Goal: Task Accomplishment & Management: Manage account settings

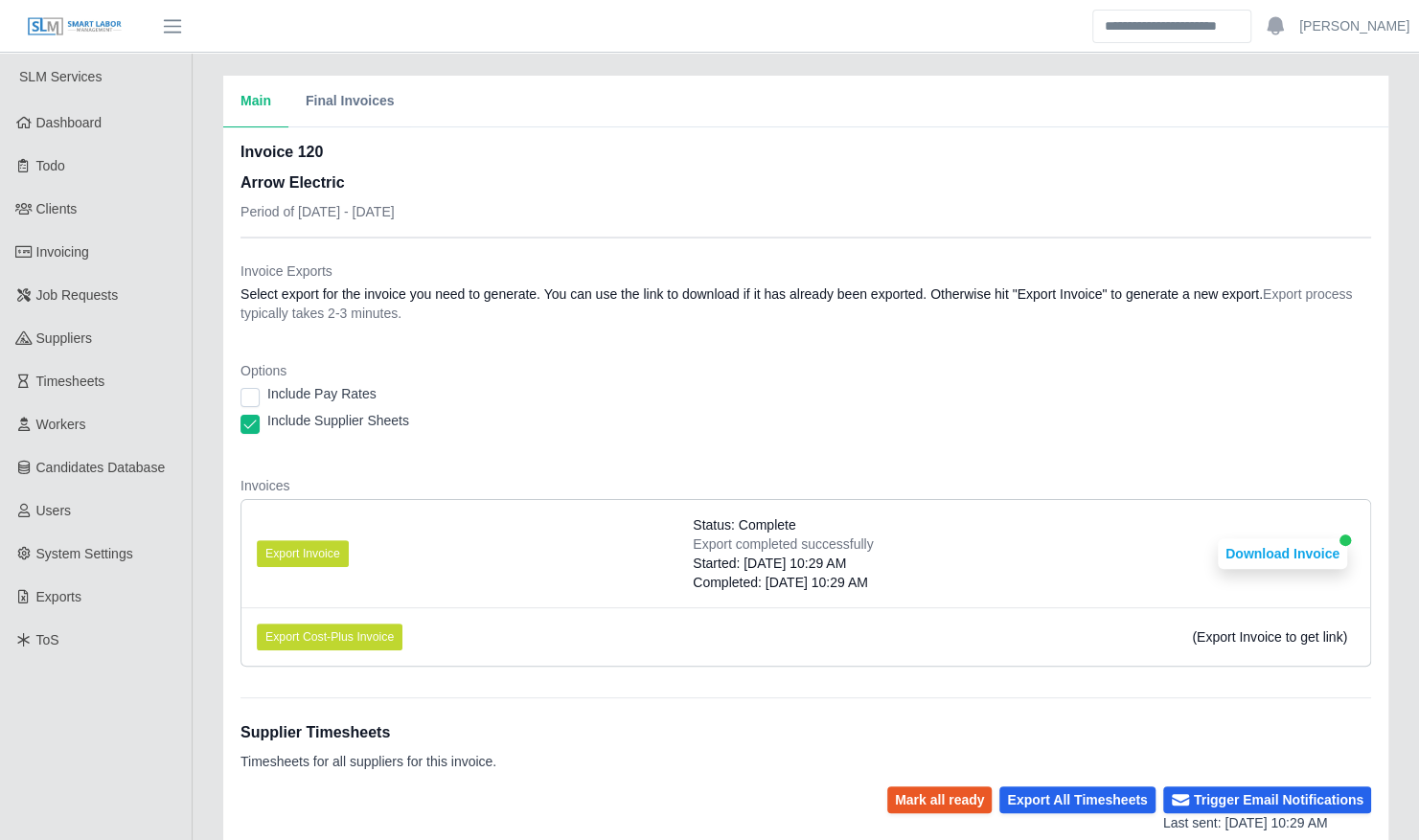
click at [1222, 421] on div "Include Supplier Sheets" at bounding box center [805, 424] width 1131 height 27
click at [129, 381] on link "Timesheets" at bounding box center [95, 382] width 192 height 43
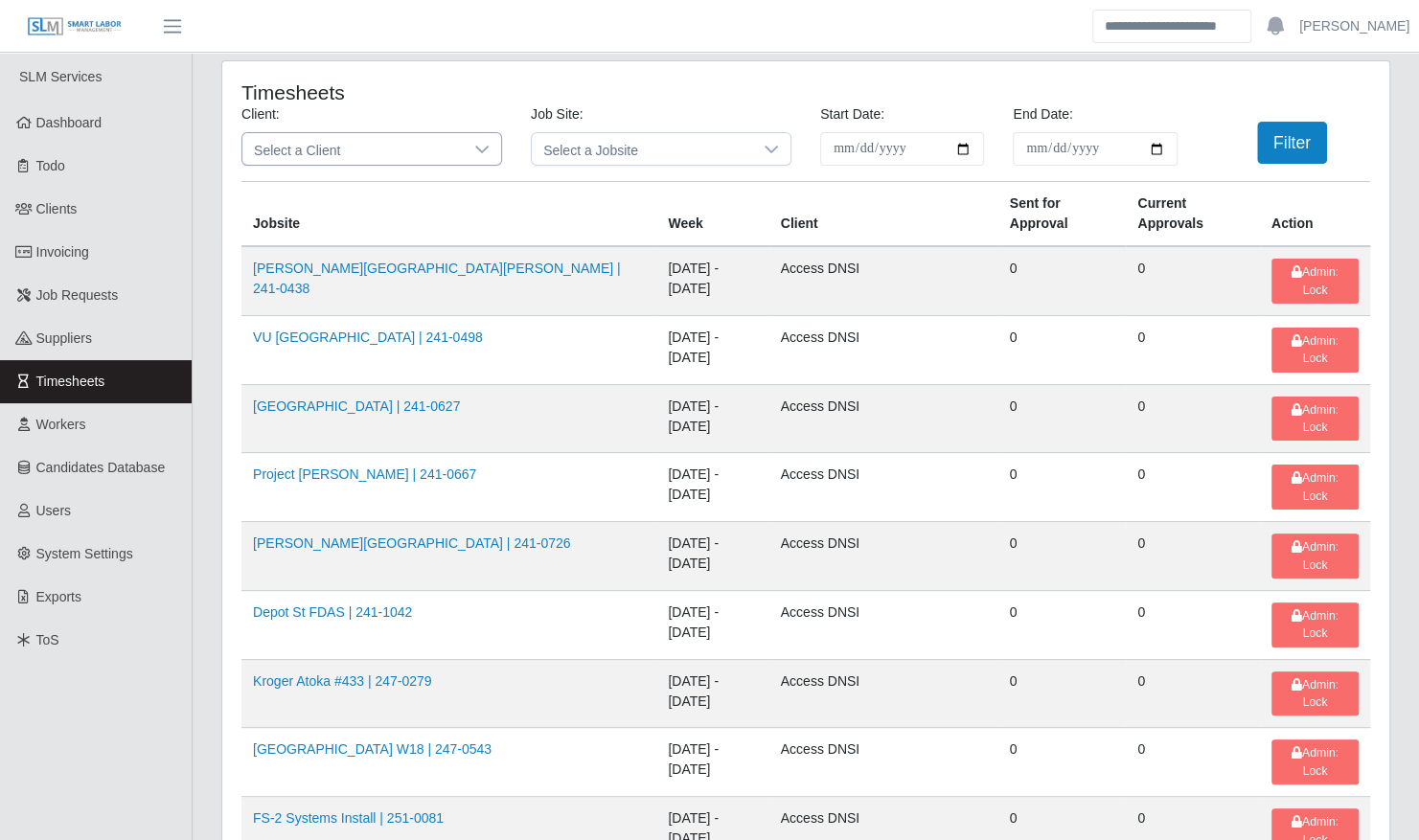
click at [331, 155] on span "Select a Client" at bounding box center [352, 149] width 220 height 31
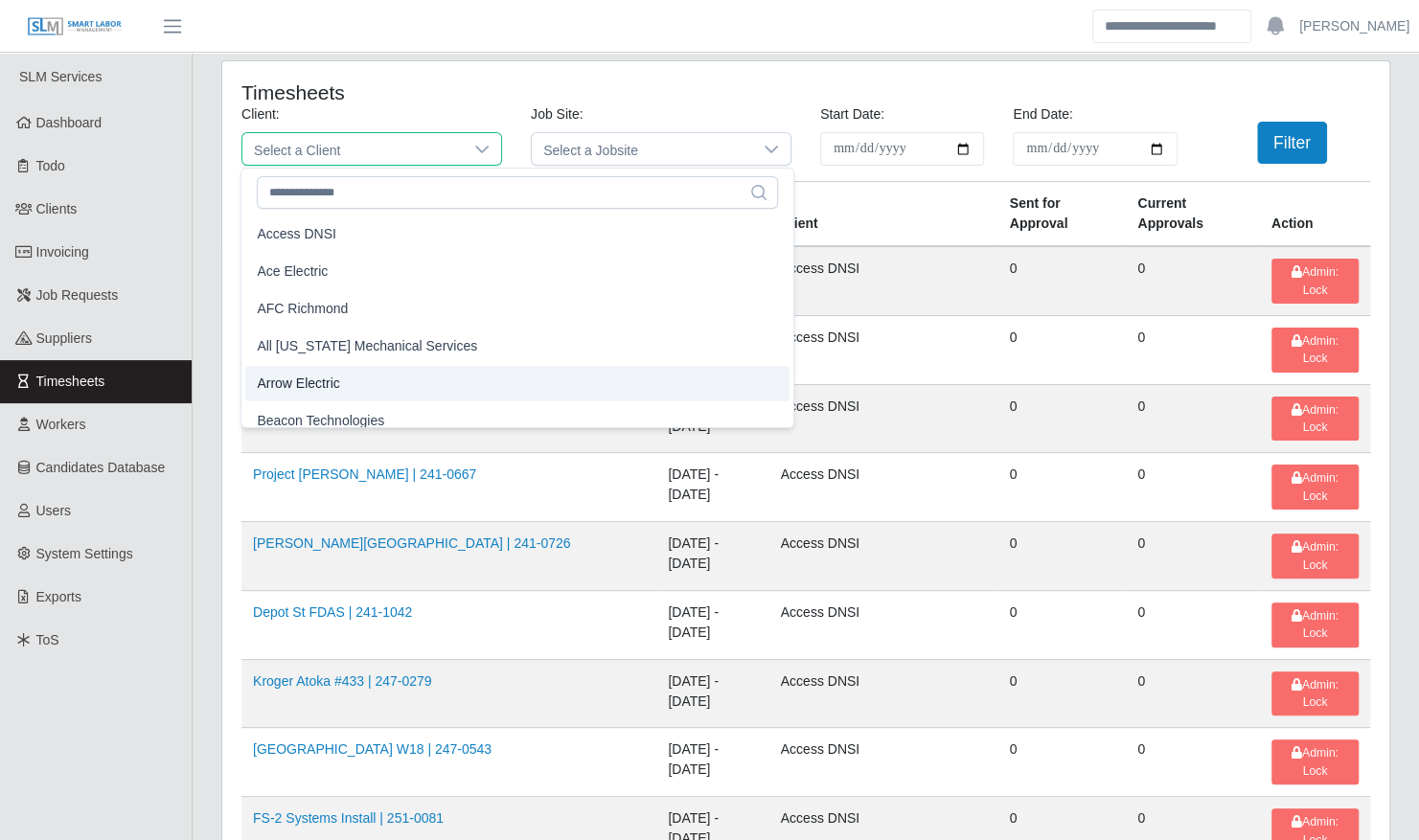
click at [336, 379] on span "Arrow Electric" at bounding box center [298, 384] width 83 height 20
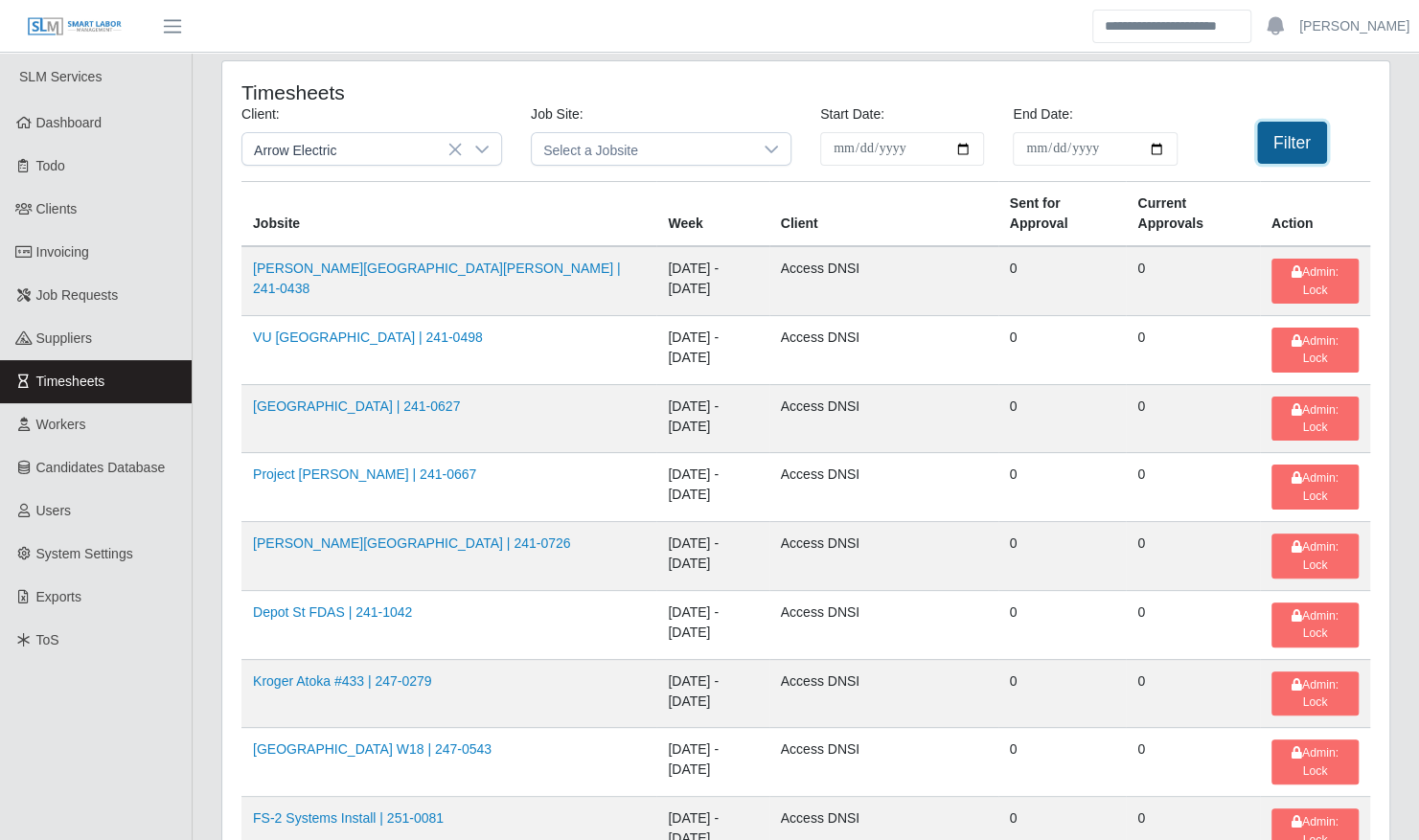
click at [1285, 140] on button "Filter" at bounding box center [1291, 143] width 70 height 42
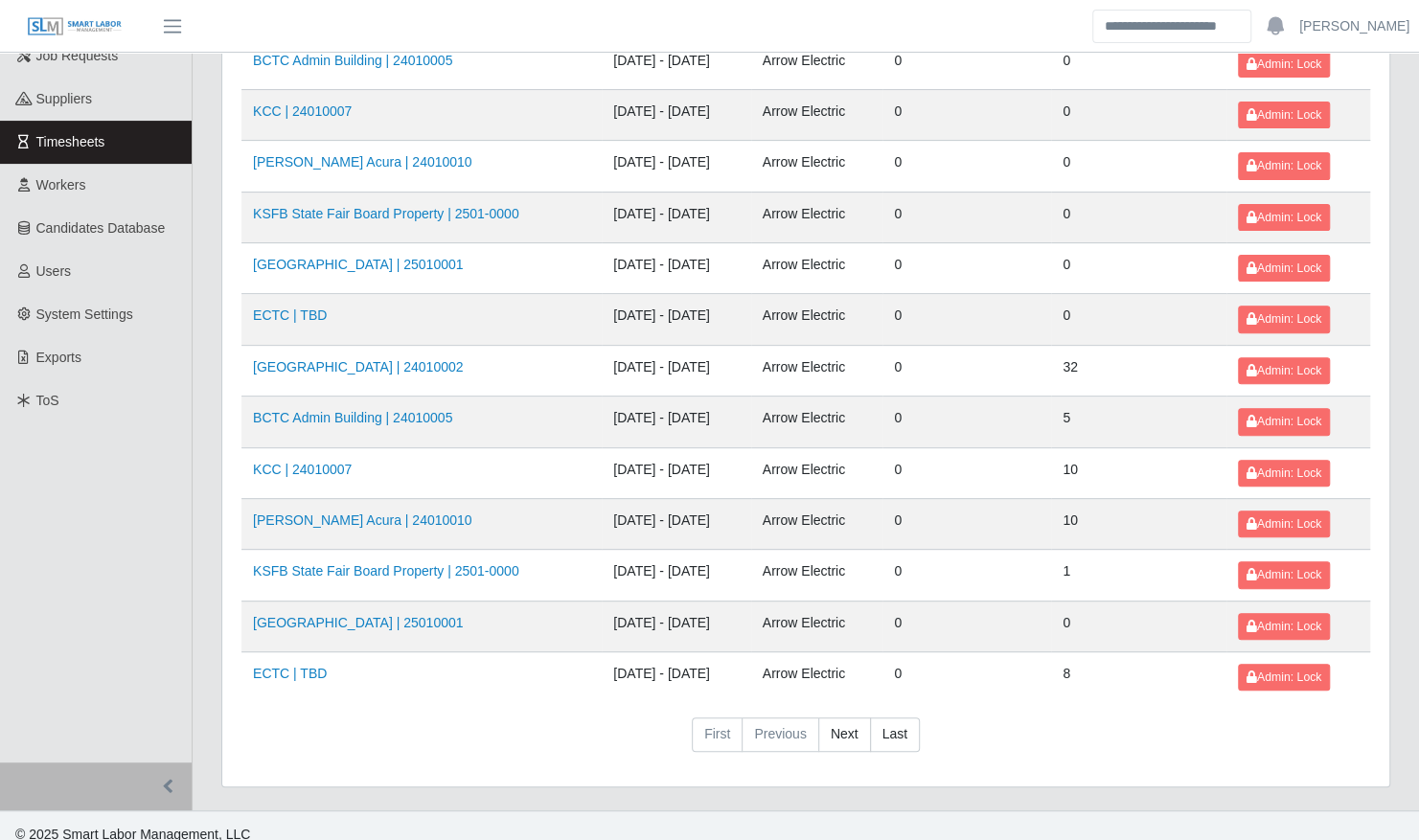
scroll to position [240, 0]
click at [399, 521] on td "Neill Huffman Acura | 24010010" at bounding box center [421, 522] width 360 height 51
click at [394, 511] on link "Neill Huffman Acura | 24010010" at bounding box center [362, 519] width 219 height 16
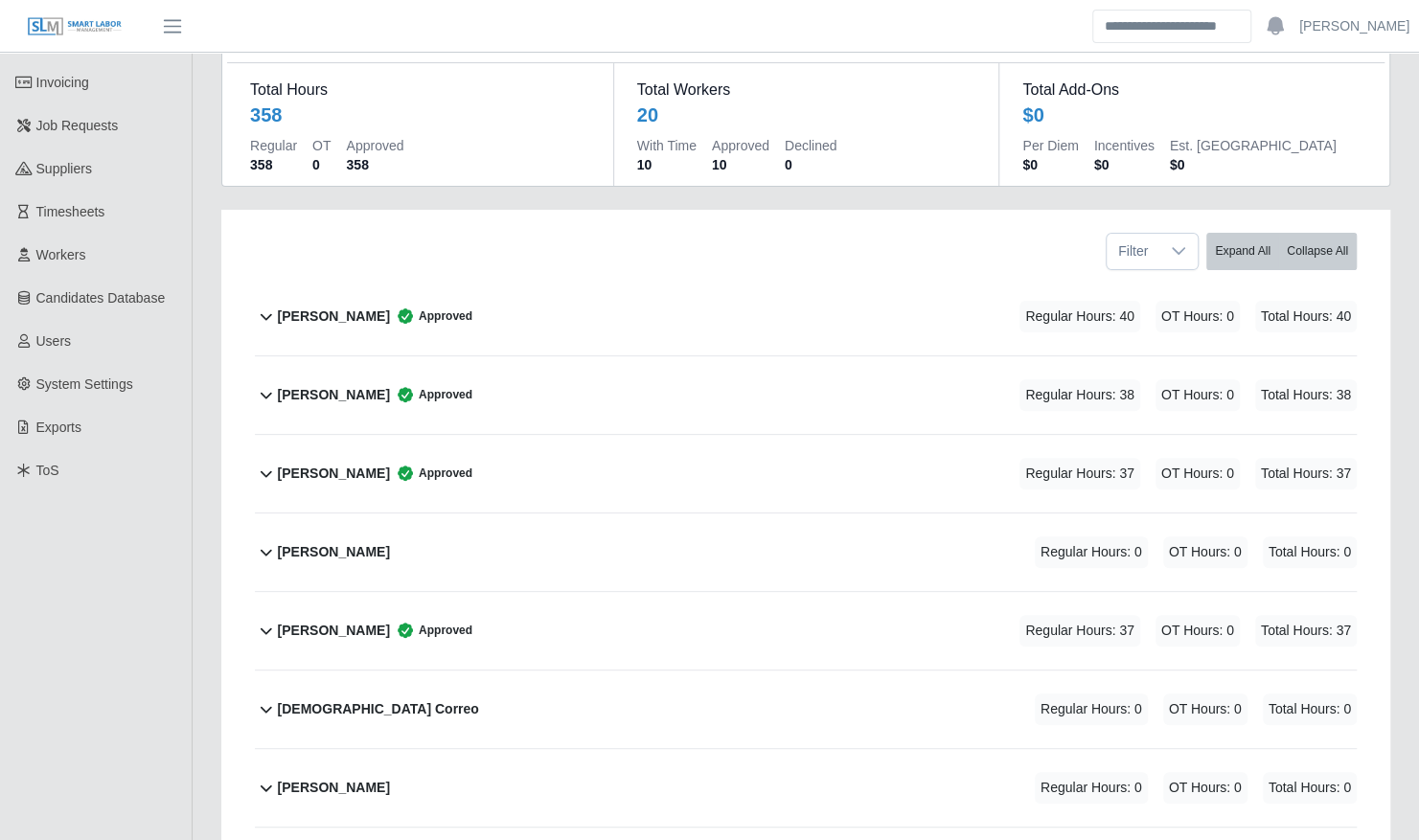
scroll to position [176, 0]
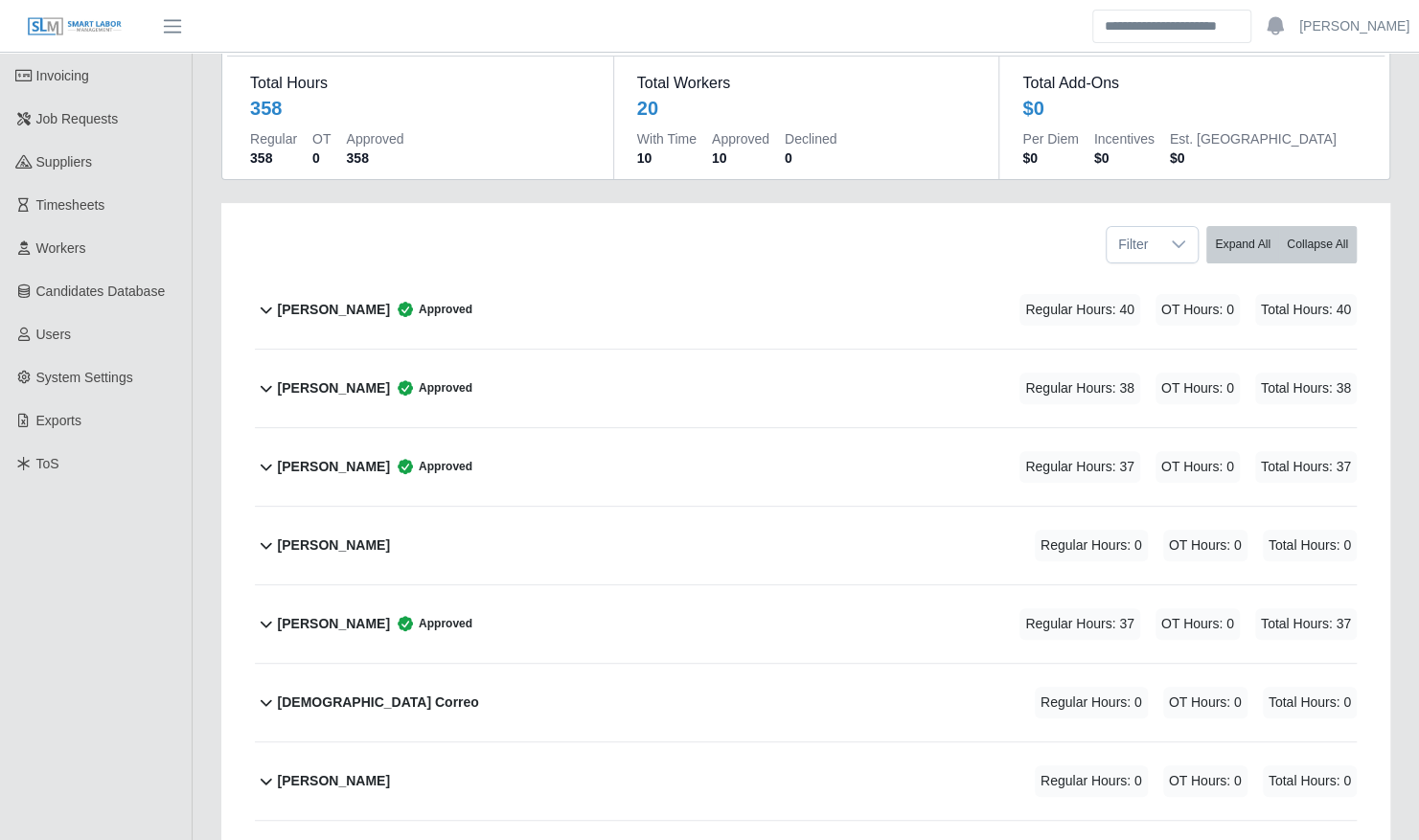
click at [502, 287] on div "Brayan Cruz Approved Regular Hours: 40 OT Hours: 0 Total Hours: 40" at bounding box center [817, 309] width 1079 height 78
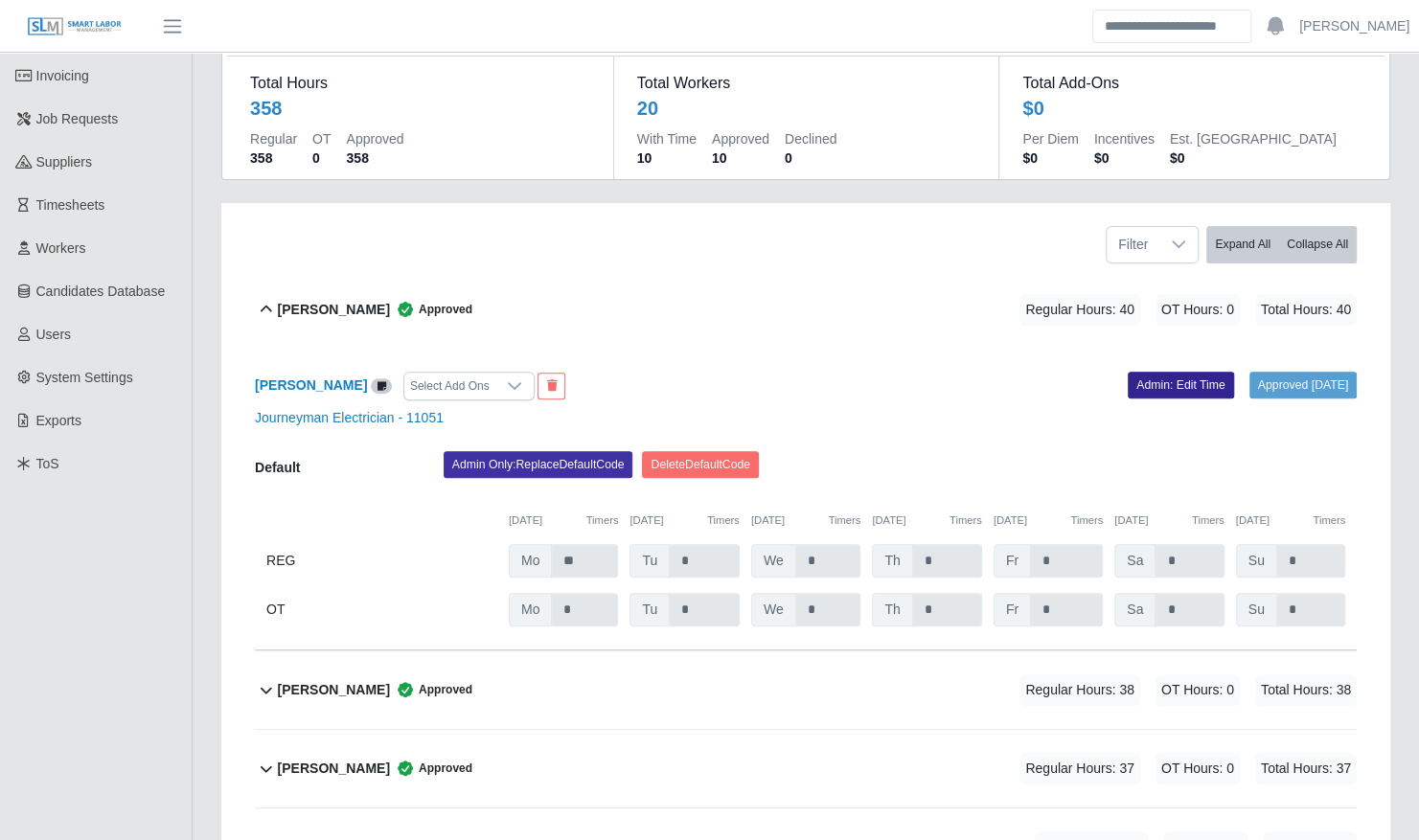
click at [1149, 372] on link "Admin: Edit Time" at bounding box center [1181, 385] width 106 height 27
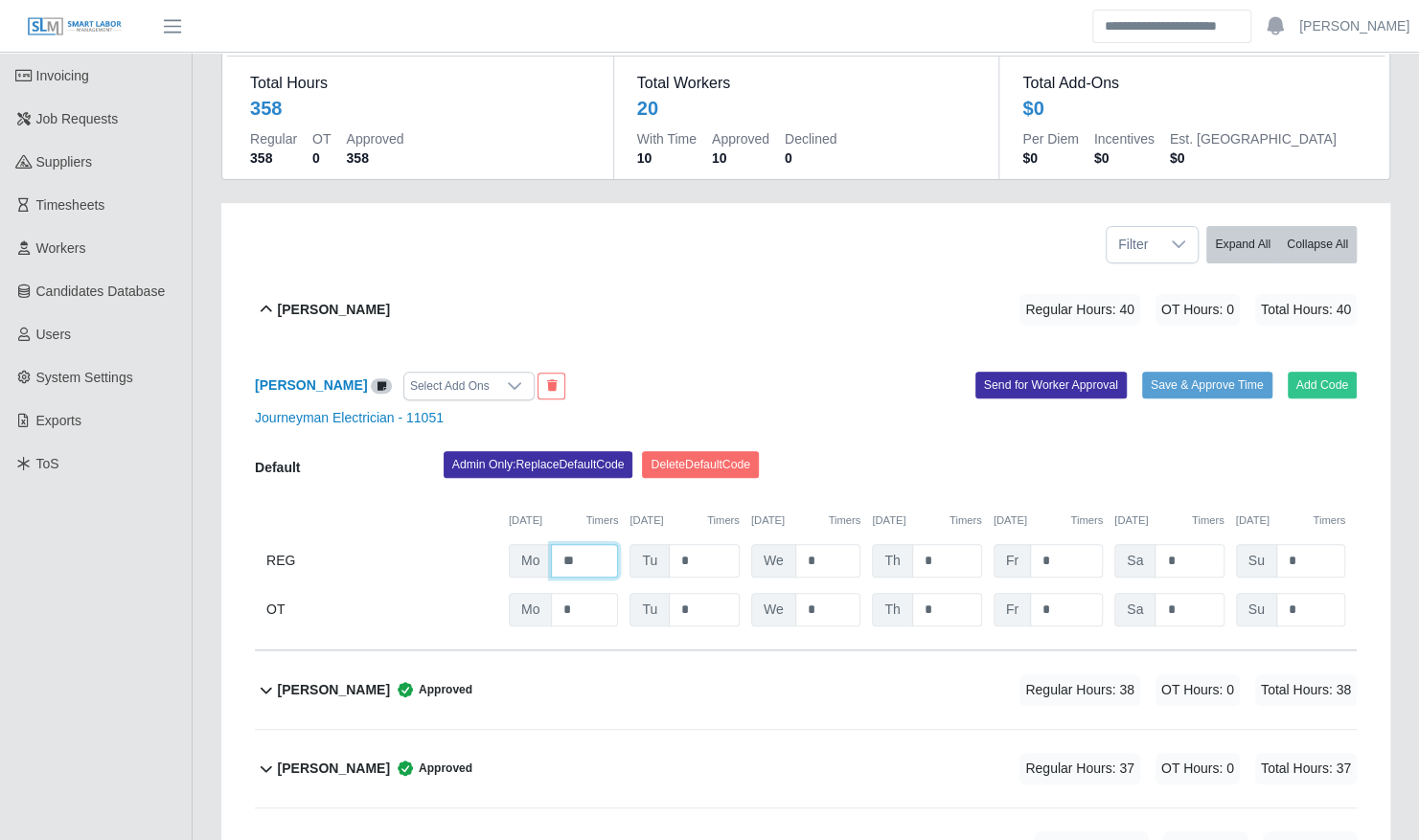
click at [592, 544] on input "**" at bounding box center [585, 561] width 67 height 33
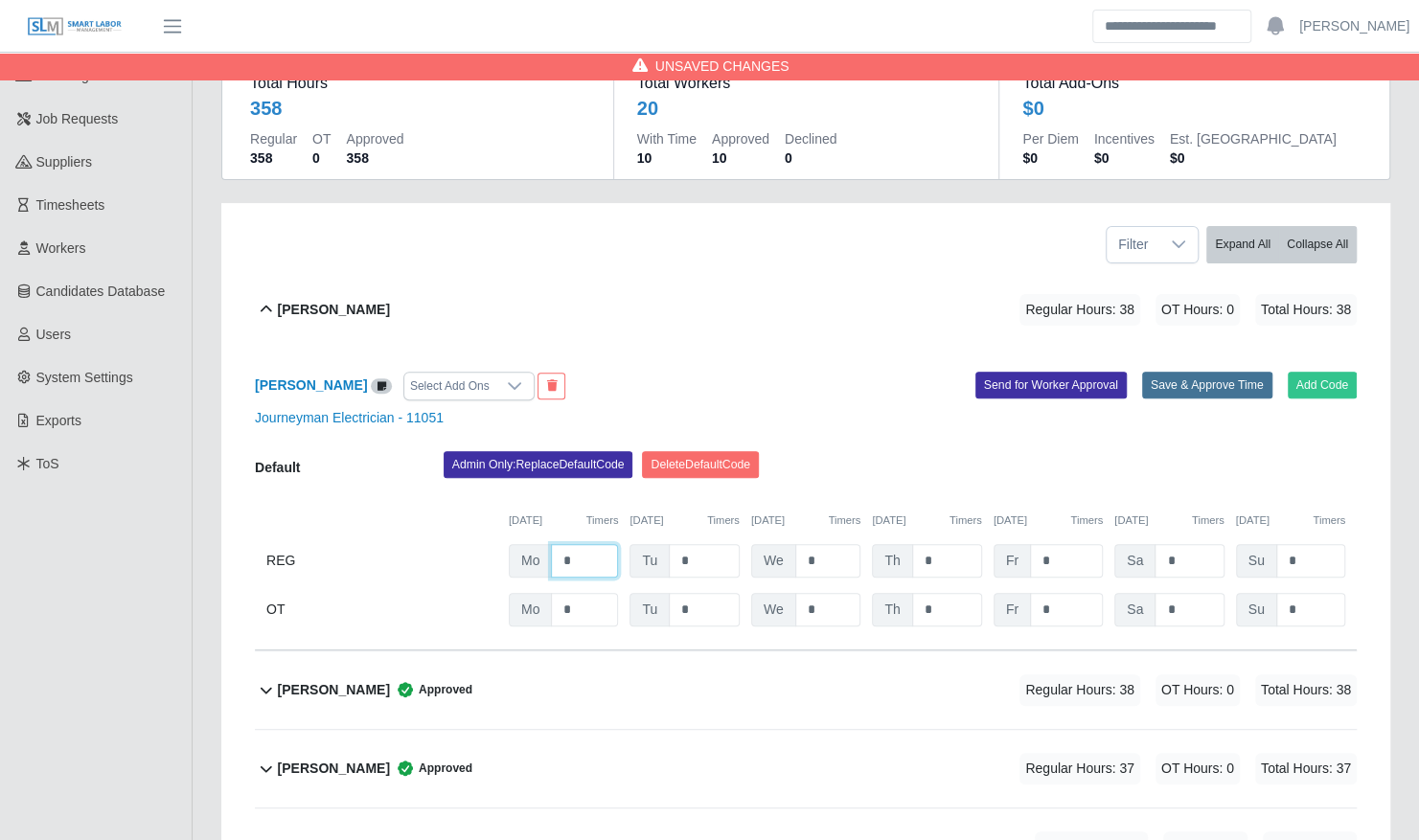
type input "*"
click at [1214, 372] on button "Save & Approve Time" at bounding box center [1206, 385] width 130 height 27
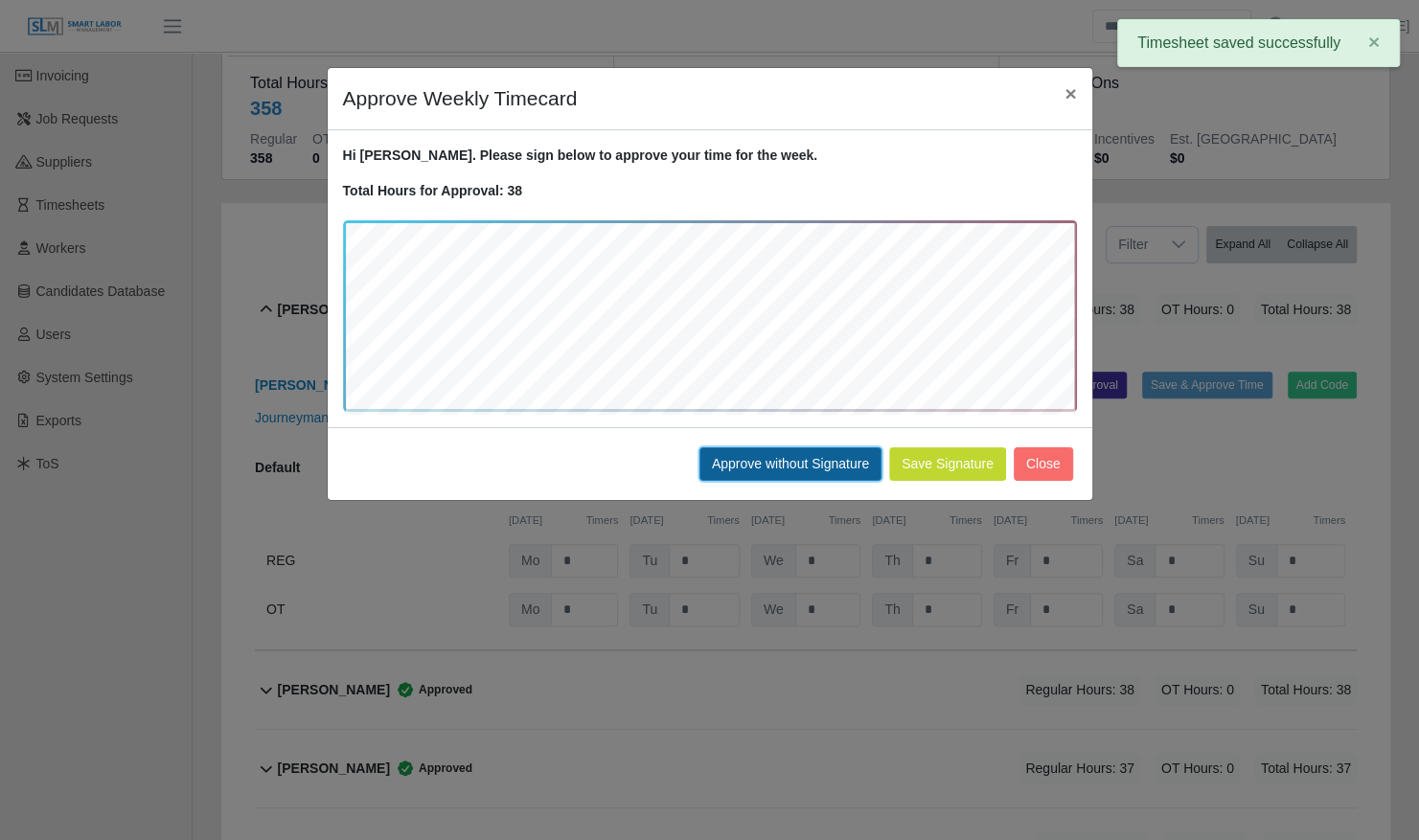
click at [832, 465] on button "Approve without Signature" at bounding box center [790, 464] width 182 height 33
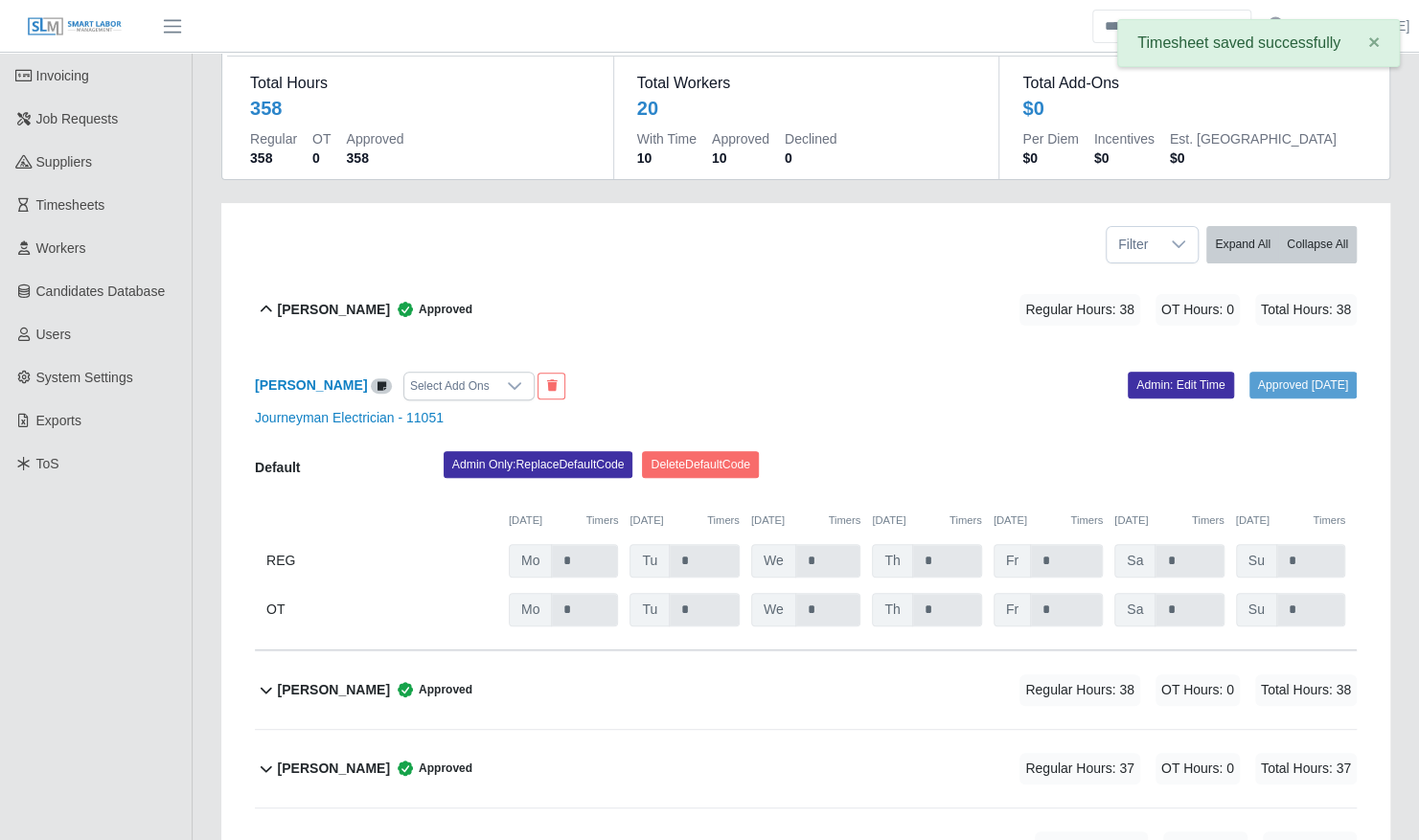
click at [826, 293] on div "Brayan Cruz Approved Regular Hours: 38 OT Hours: 0 Total Hours: 38" at bounding box center [817, 309] width 1079 height 78
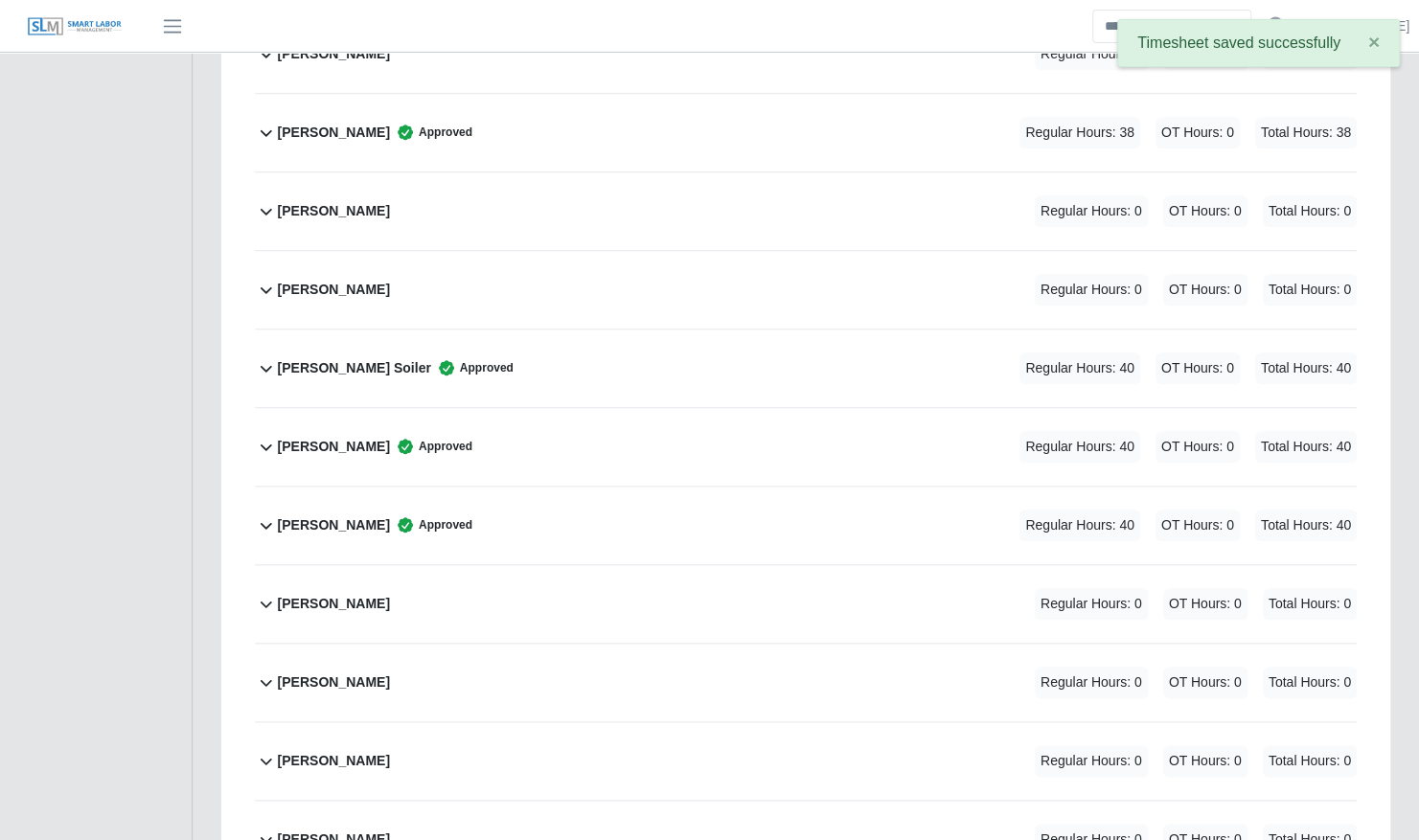
scroll to position [905, 0]
click at [826, 328] on div "Layton Soiler Approved Regular Hours: 40 OT Hours: 0 Total Hours: 40" at bounding box center [817, 366] width 1079 height 78
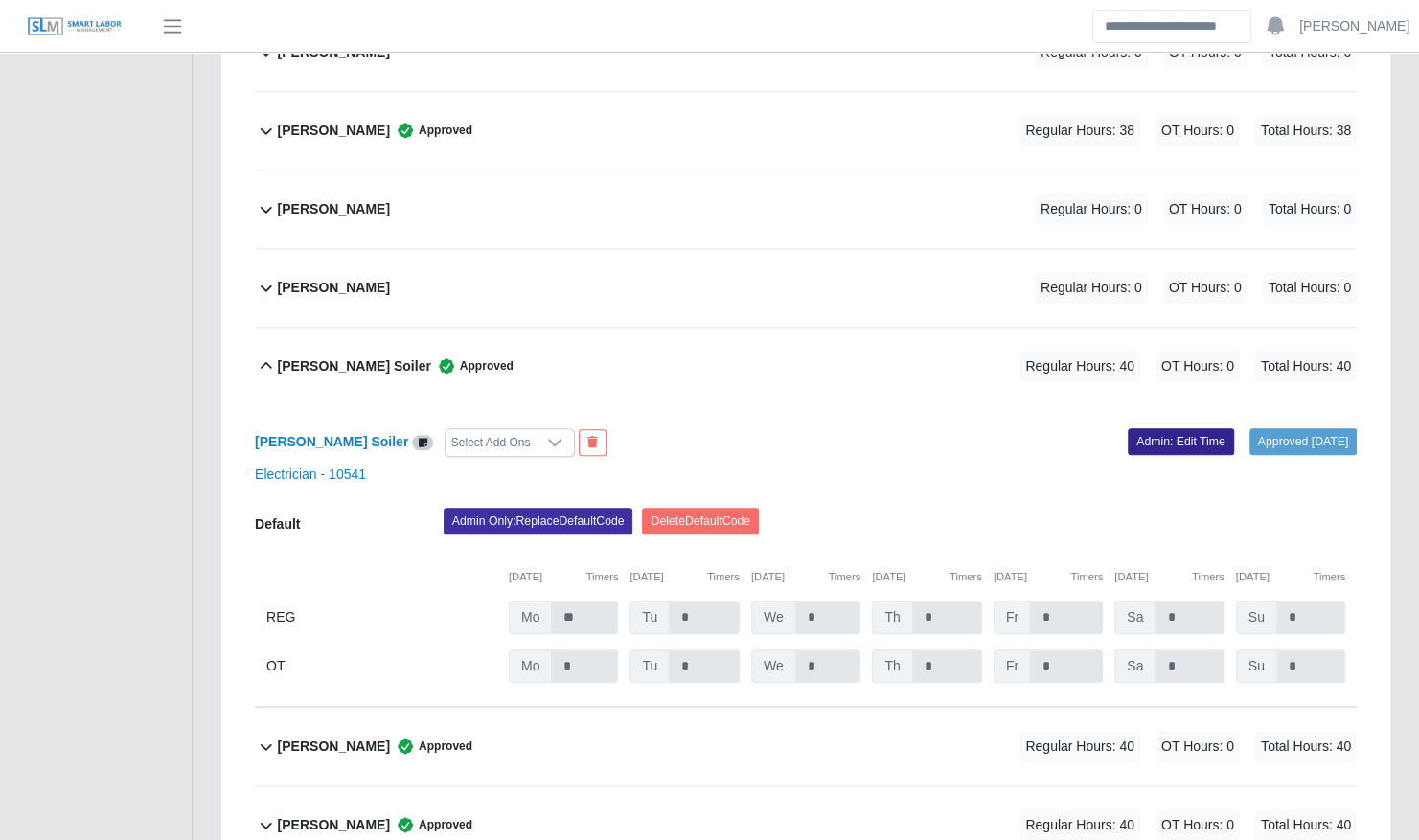
click at [1128, 428] on link "Admin: Edit Time" at bounding box center [1181, 441] width 106 height 27
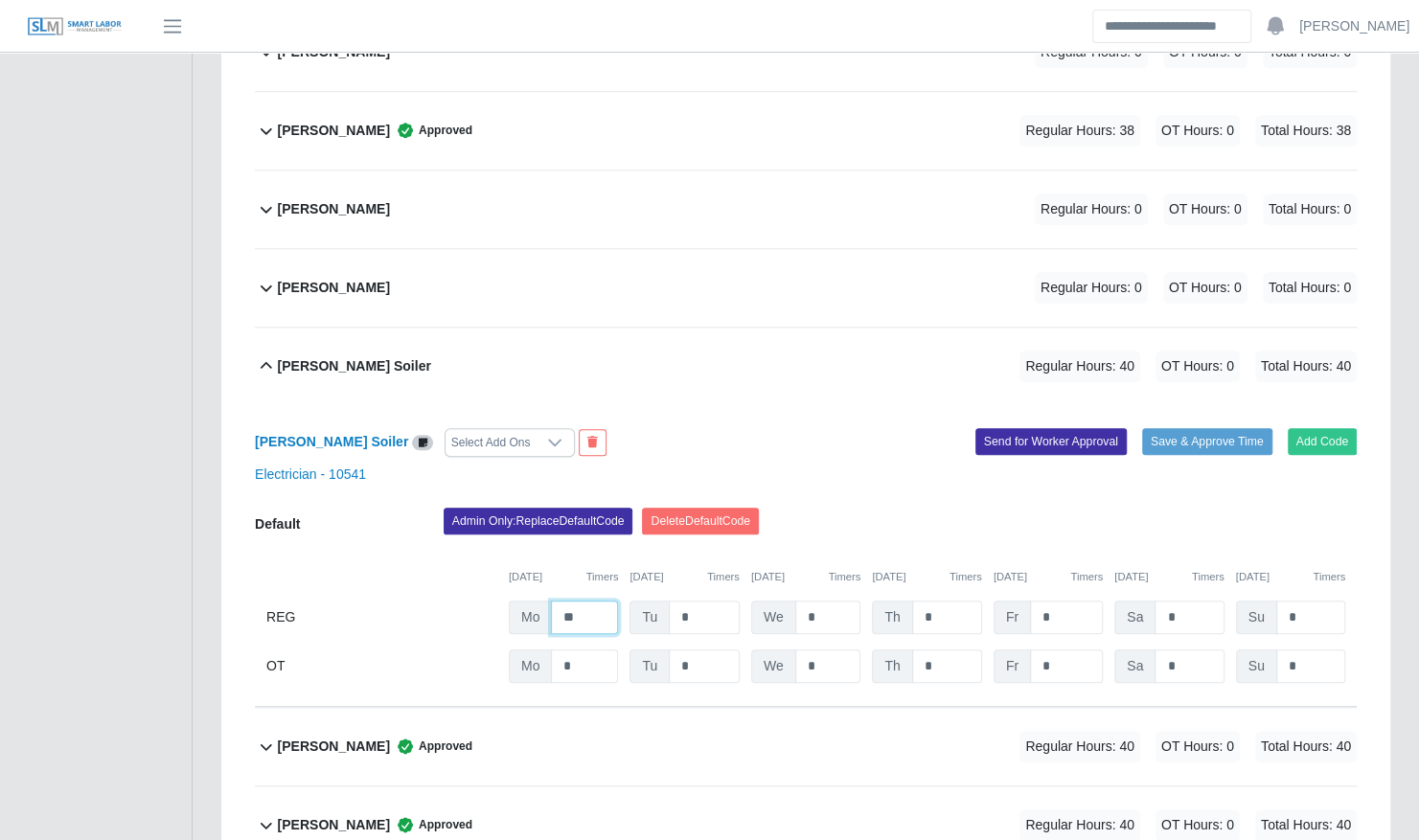
click at [586, 600] on input "**" at bounding box center [585, 617] width 67 height 33
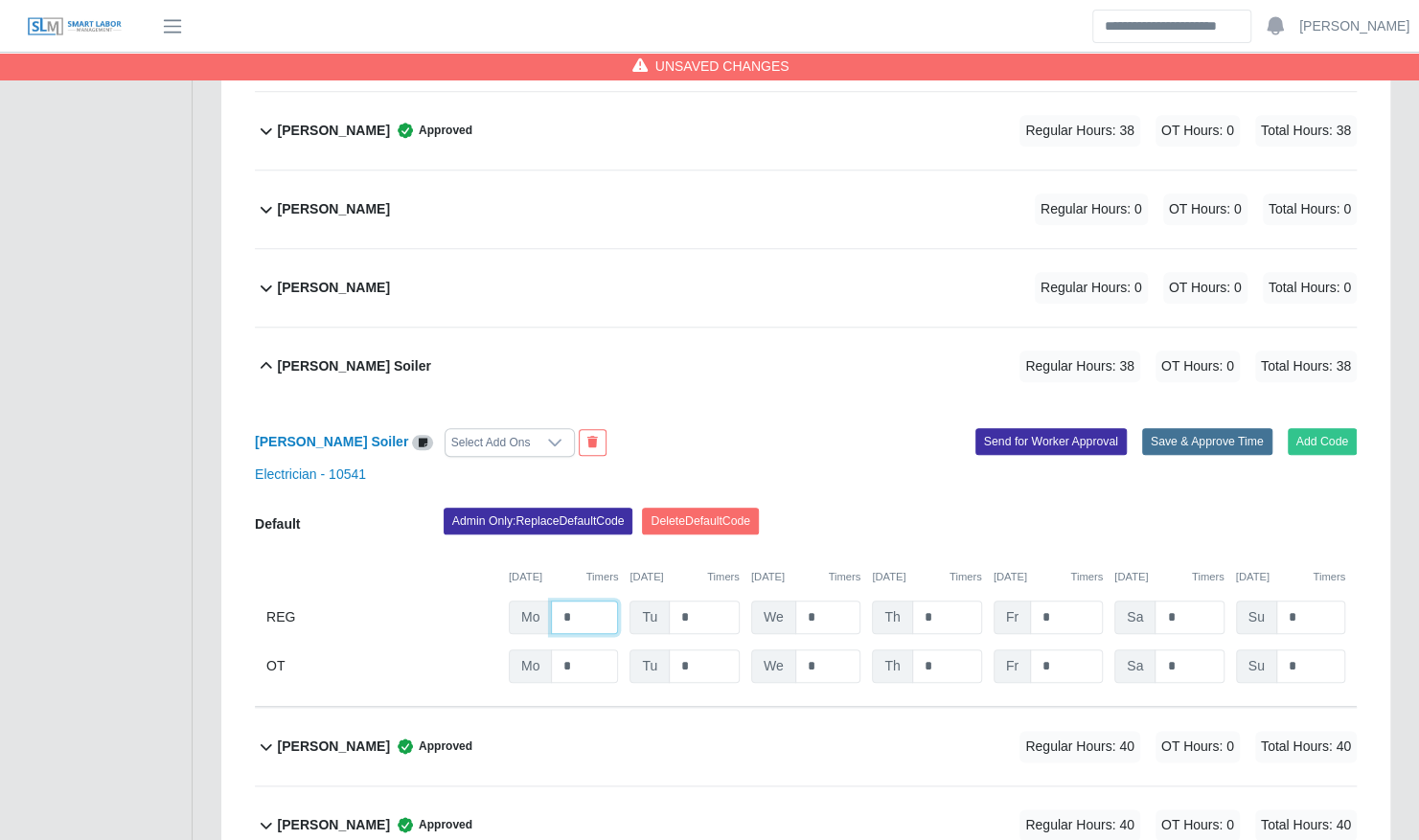
type input "*"
click at [1207, 428] on button "Save & Approve Time" at bounding box center [1206, 441] width 130 height 27
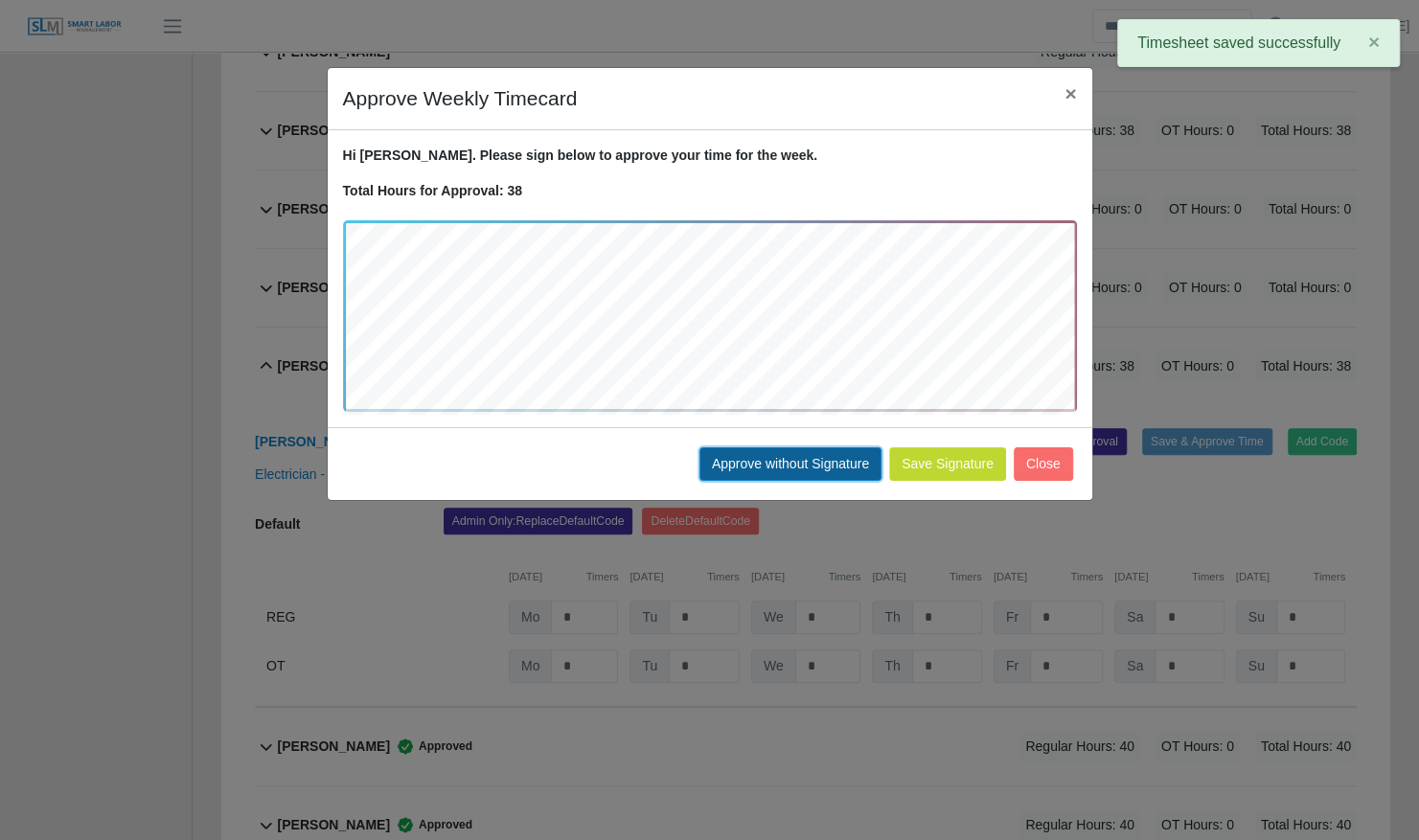
click at [822, 470] on button "Approve without Signature" at bounding box center [790, 464] width 182 height 33
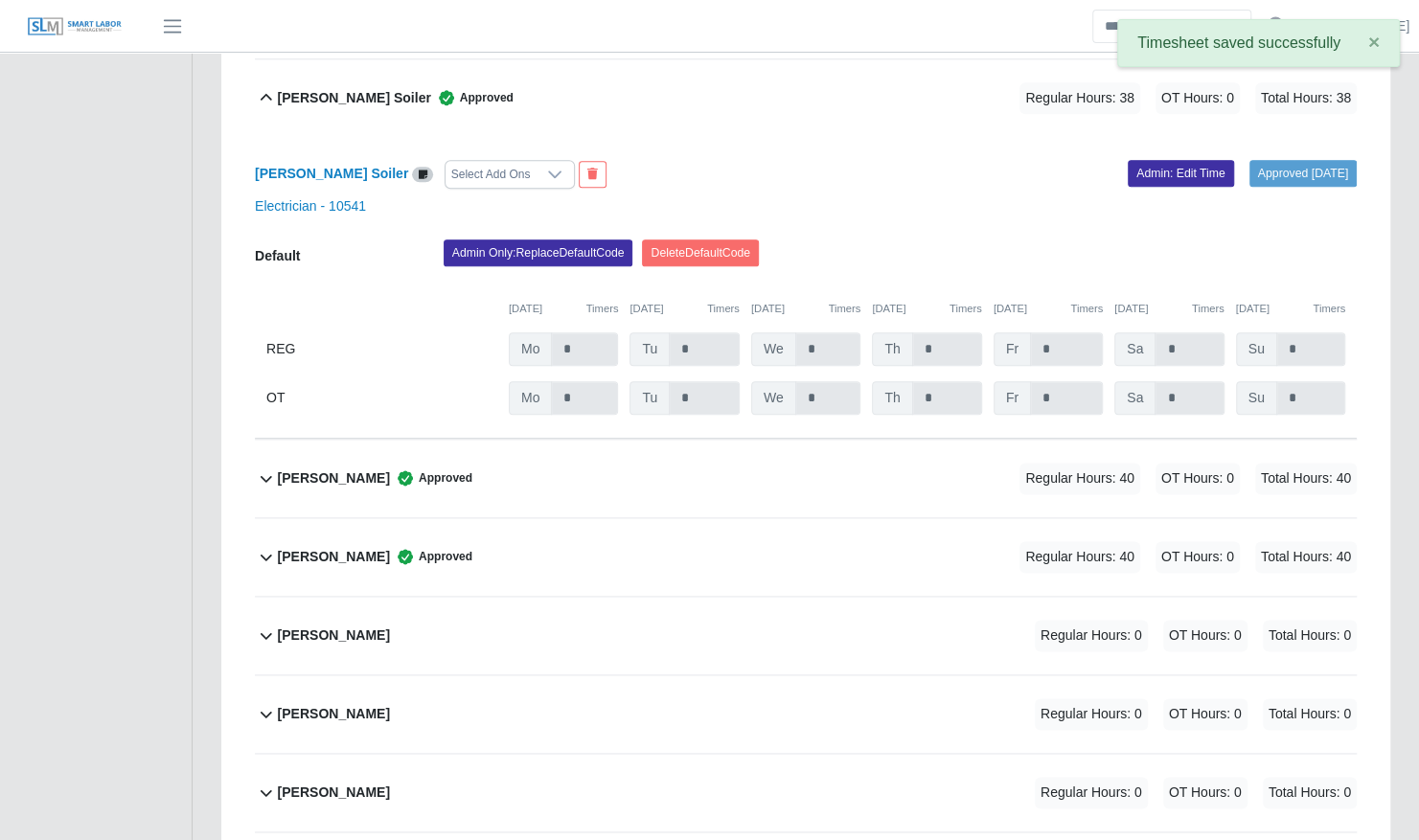
scroll to position [1190, 0]
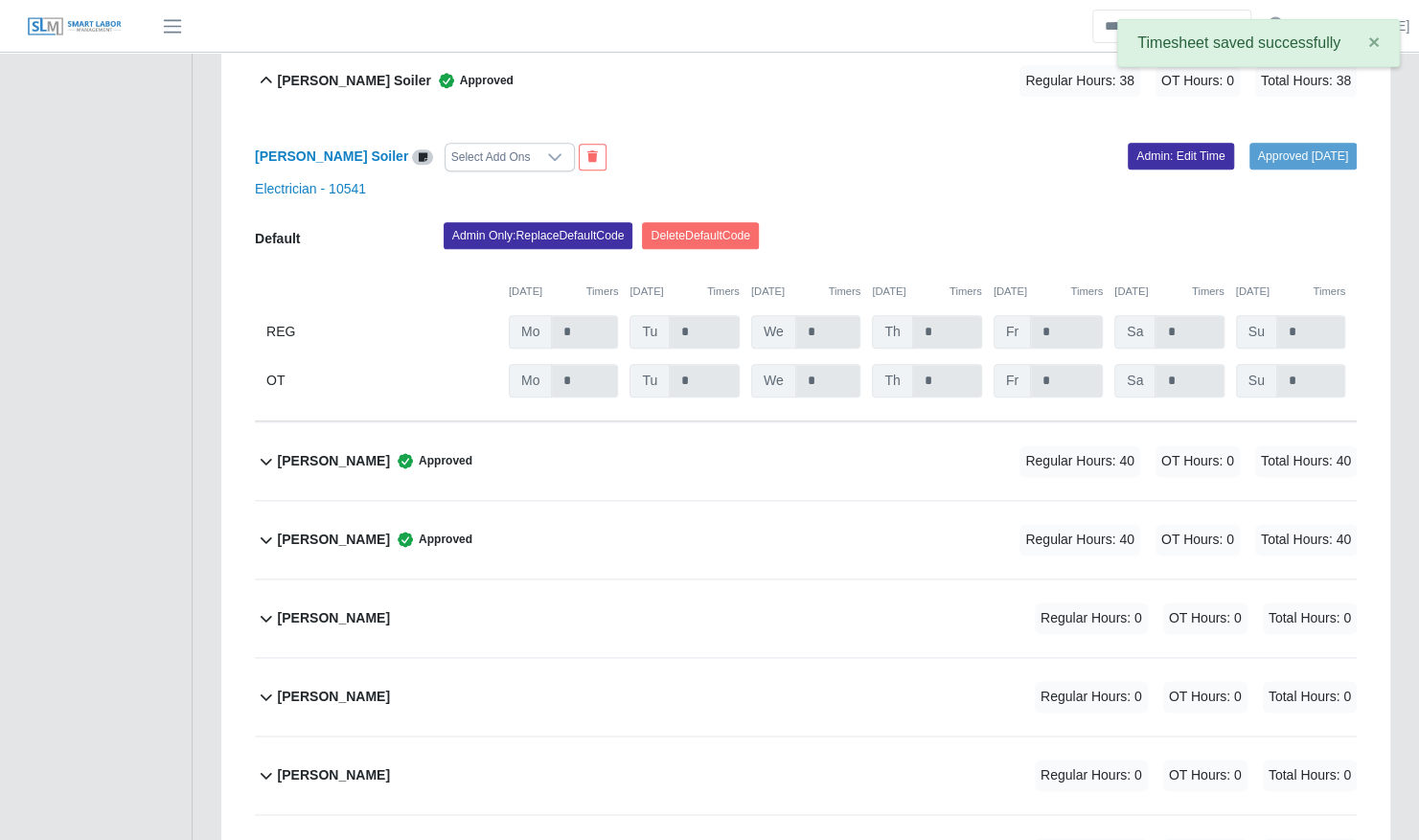
click at [812, 442] on div "Luis Griffith Approved Regular Hours: 40 OT Hours: 0 Total Hours: 40" at bounding box center [817, 460] width 1079 height 78
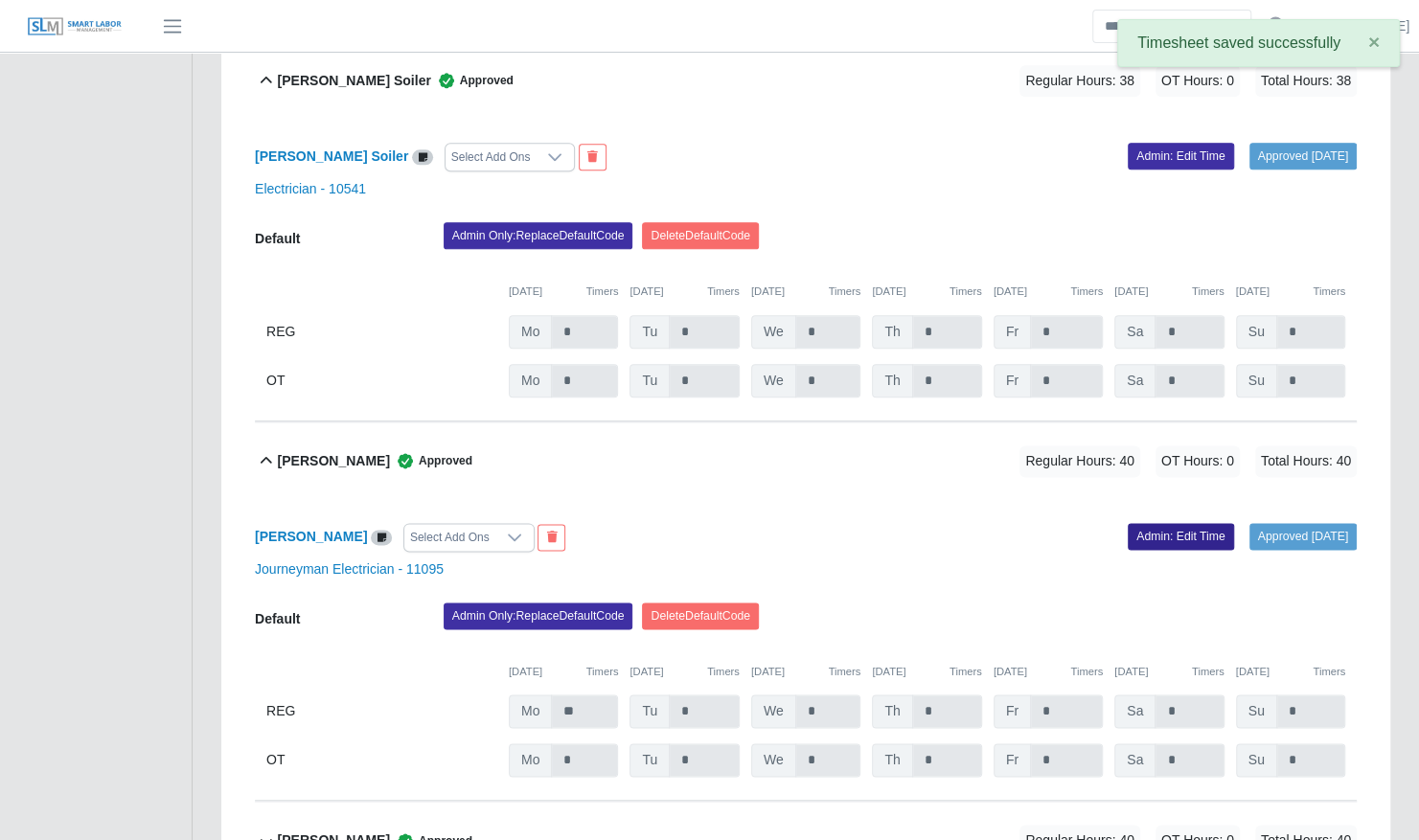
click at [1135, 523] on link "Admin: Edit Time" at bounding box center [1181, 536] width 106 height 27
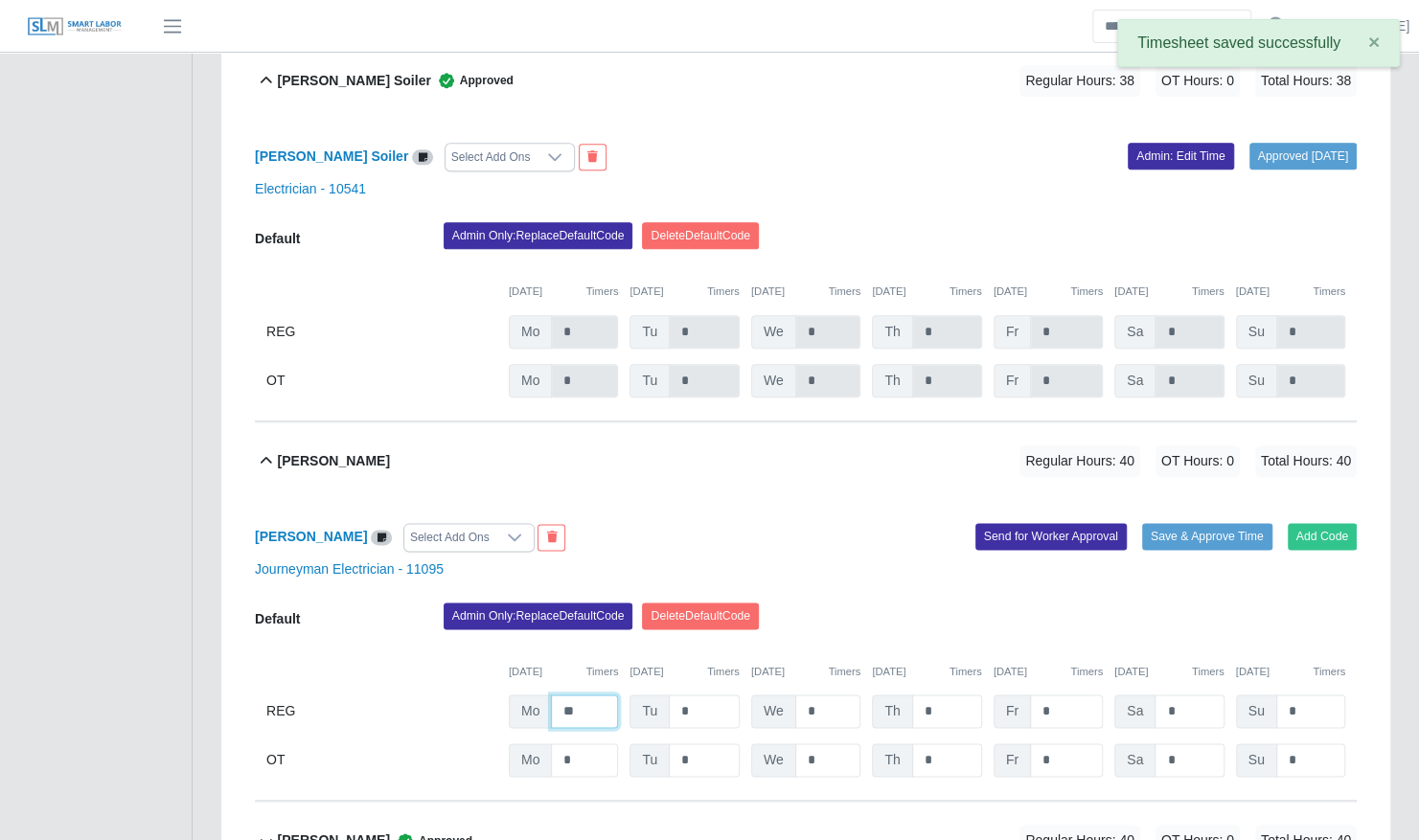
click at [601, 694] on input "**" at bounding box center [585, 711] width 67 height 33
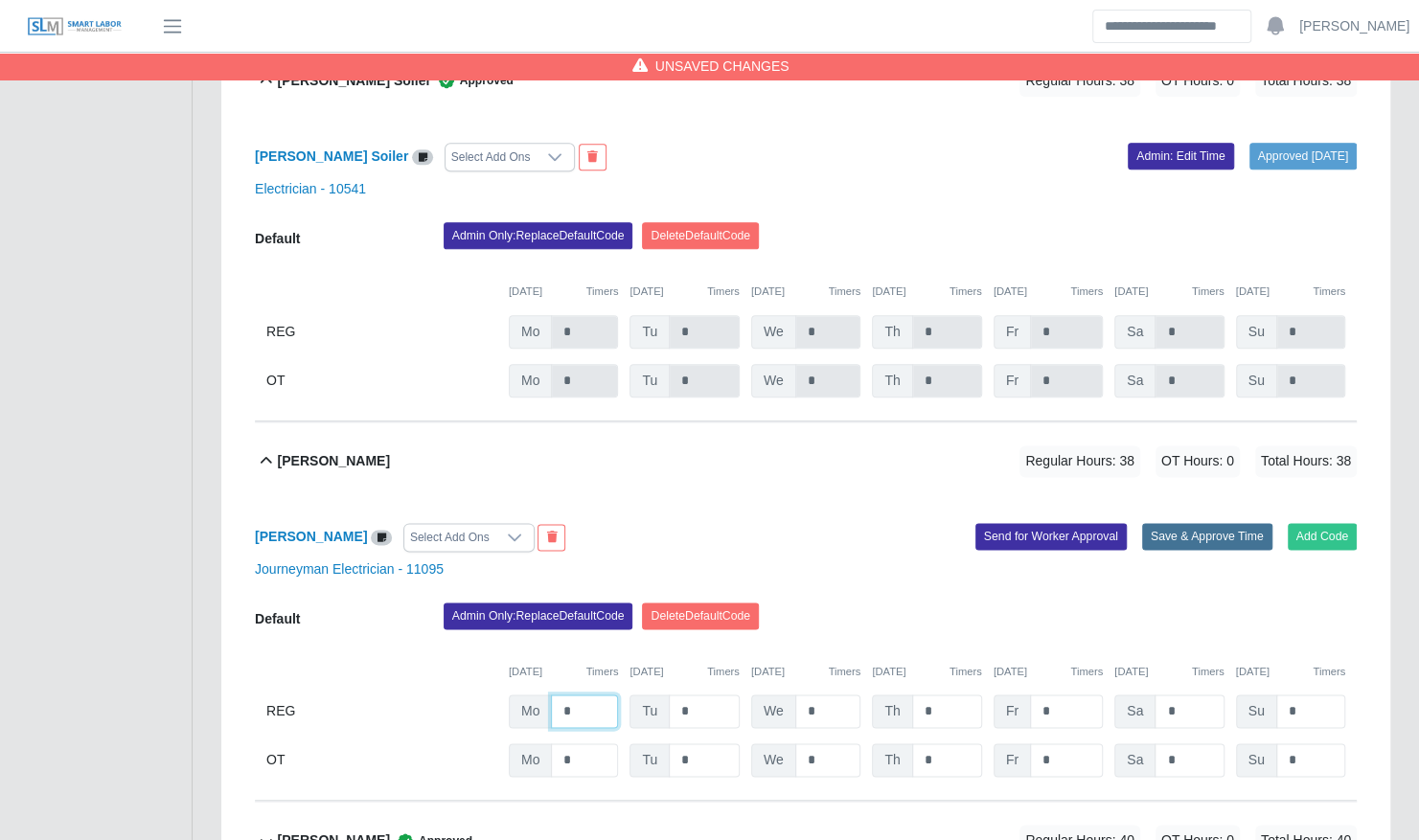
type input "*"
click at [1194, 523] on button "Save & Approve Time" at bounding box center [1206, 536] width 130 height 27
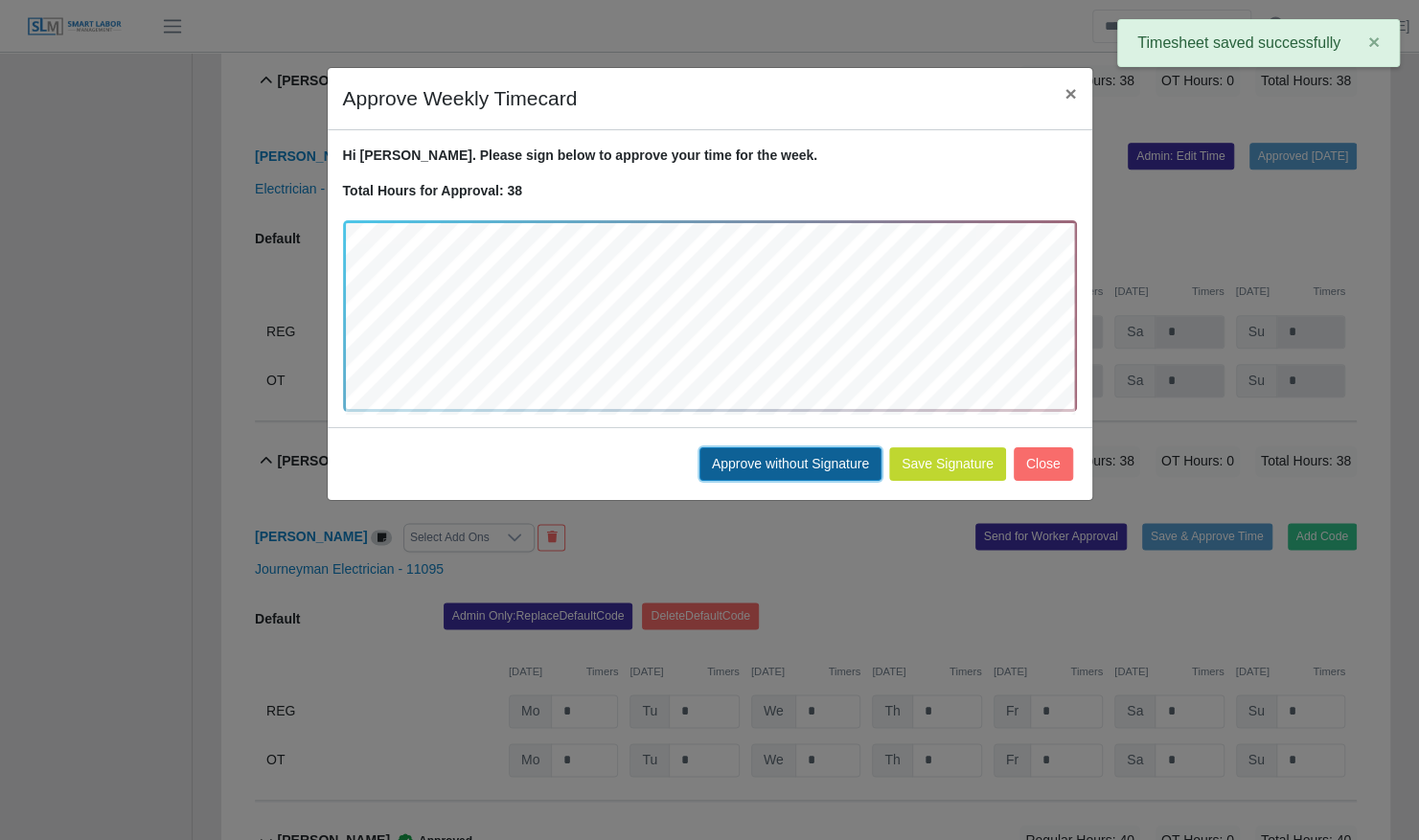
click at [819, 461] on button "Approve without Signature" at bounding box center [790, 464] width 182 height 33
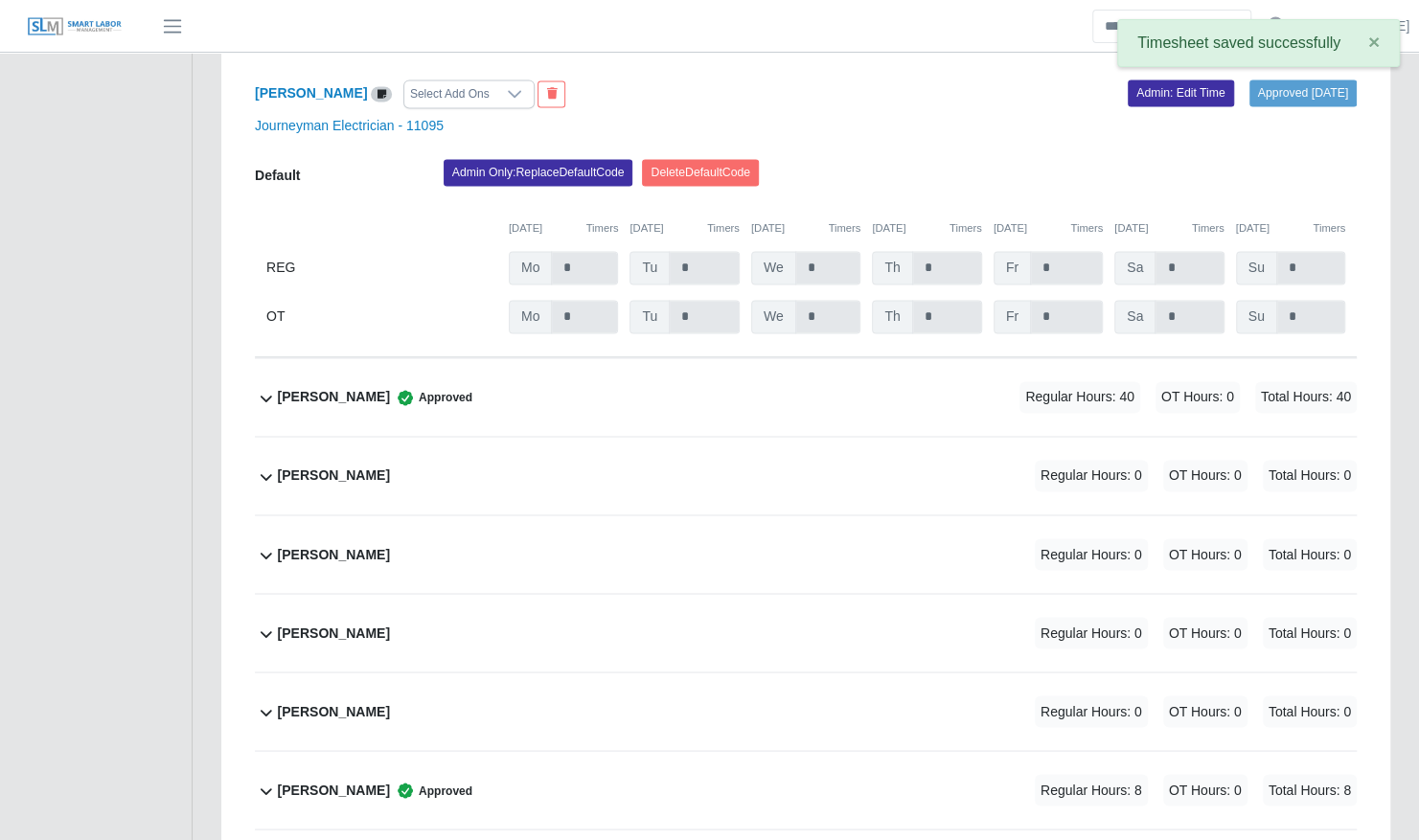
scroll to position [1635, 0]
click at [804, 366] on div "Maynor Torres Approved Regular Hours: 40 OT Hours: 0 Total Hours: 40" at bounding box center [817, 395] width 1079 height 78
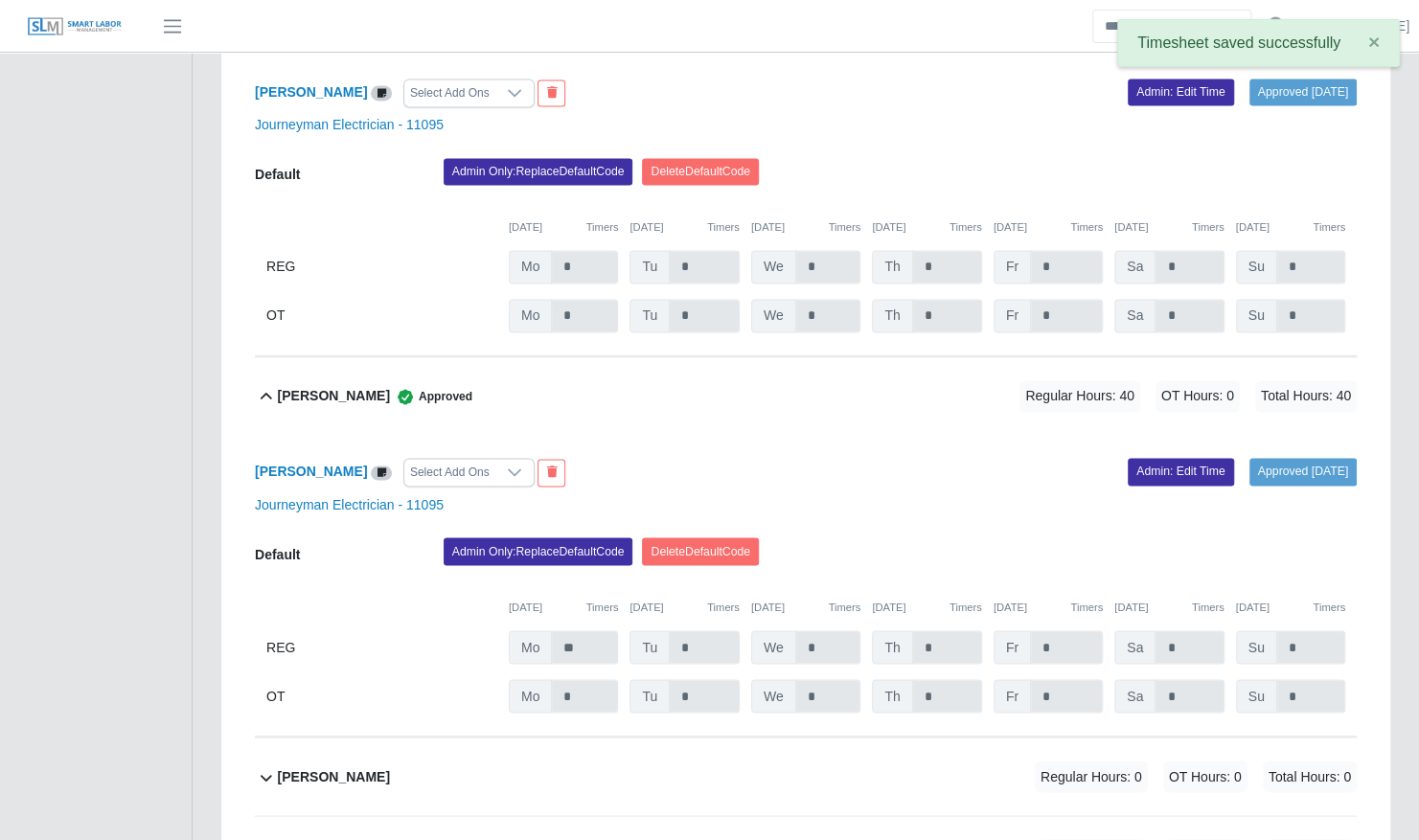
click at [1173, 435] on div "Maynor Torres Select Add Ons Approved 09/23/2025 Admin: Edit Time Journeyman El…" at bounding box center [805, 585] width 1101 height 302
click at [1167, 457] on link "Admin: Edit Time" at bounding box center [1181, 470] width 106 height 27
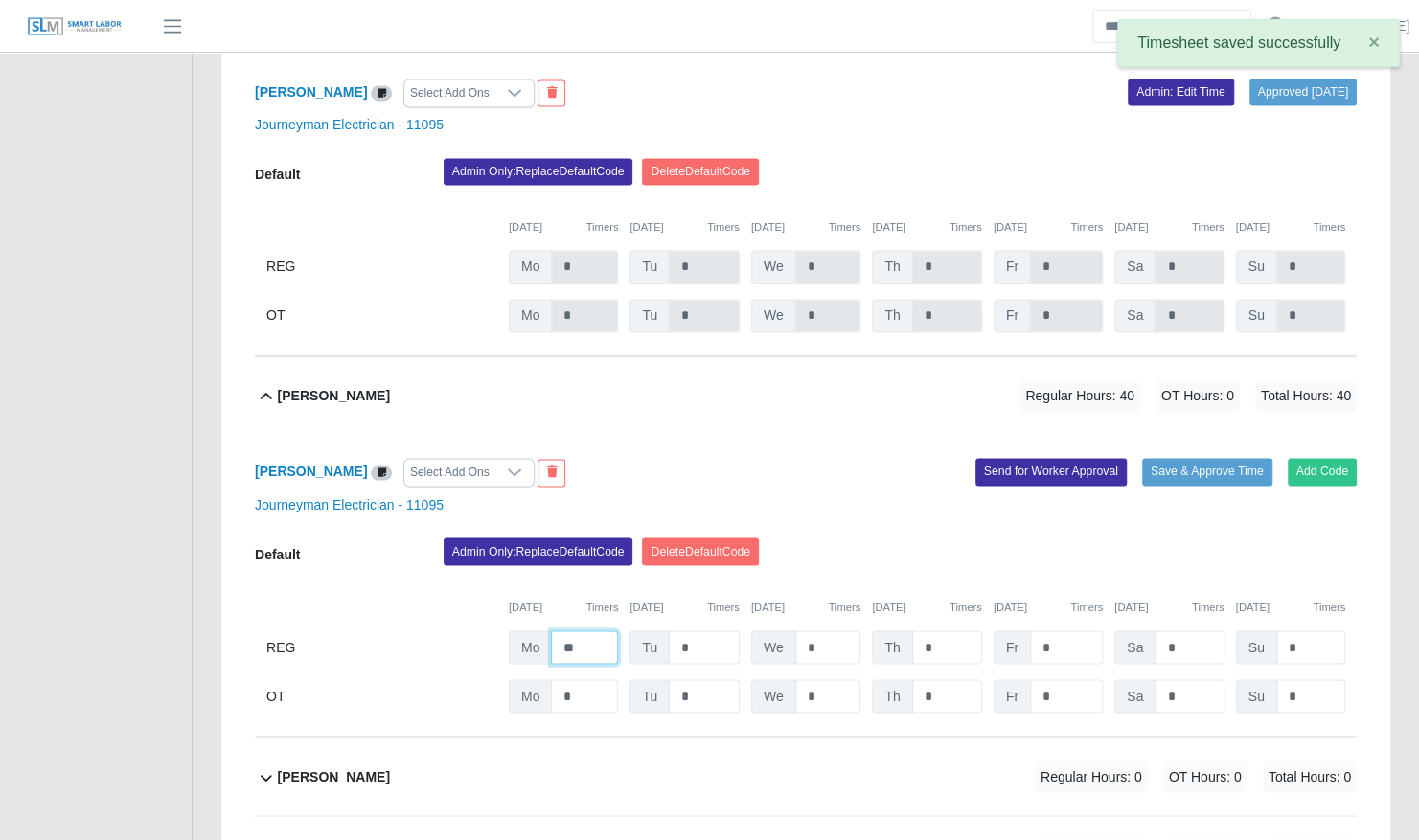
click at [585, 630] on input "**" at bounding box center [585, 647] width 67 height 33
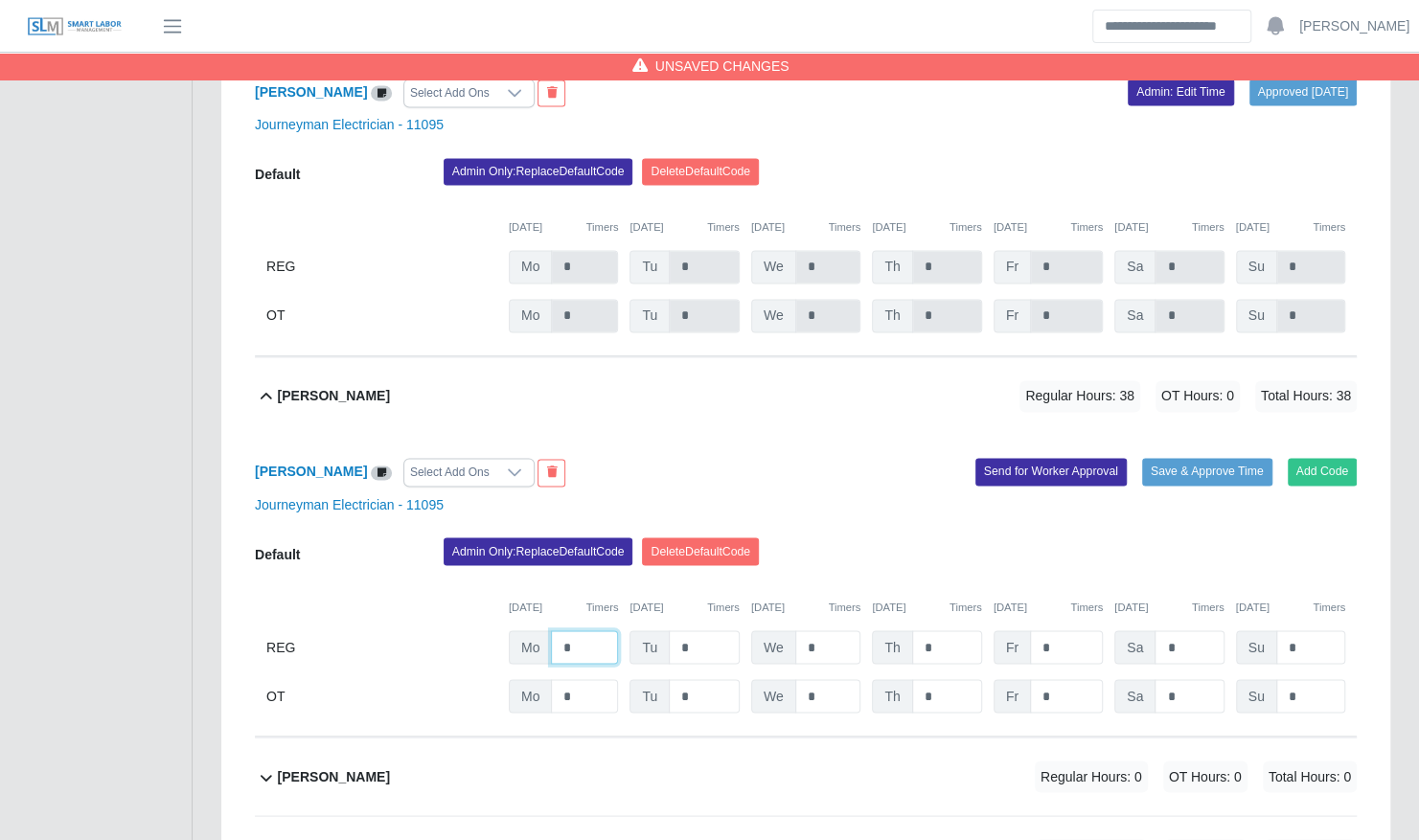
type input "*"
click at [1159, 457] on button "Save & Approve Time" at bounding box center [1206, 470] width 130 height 27
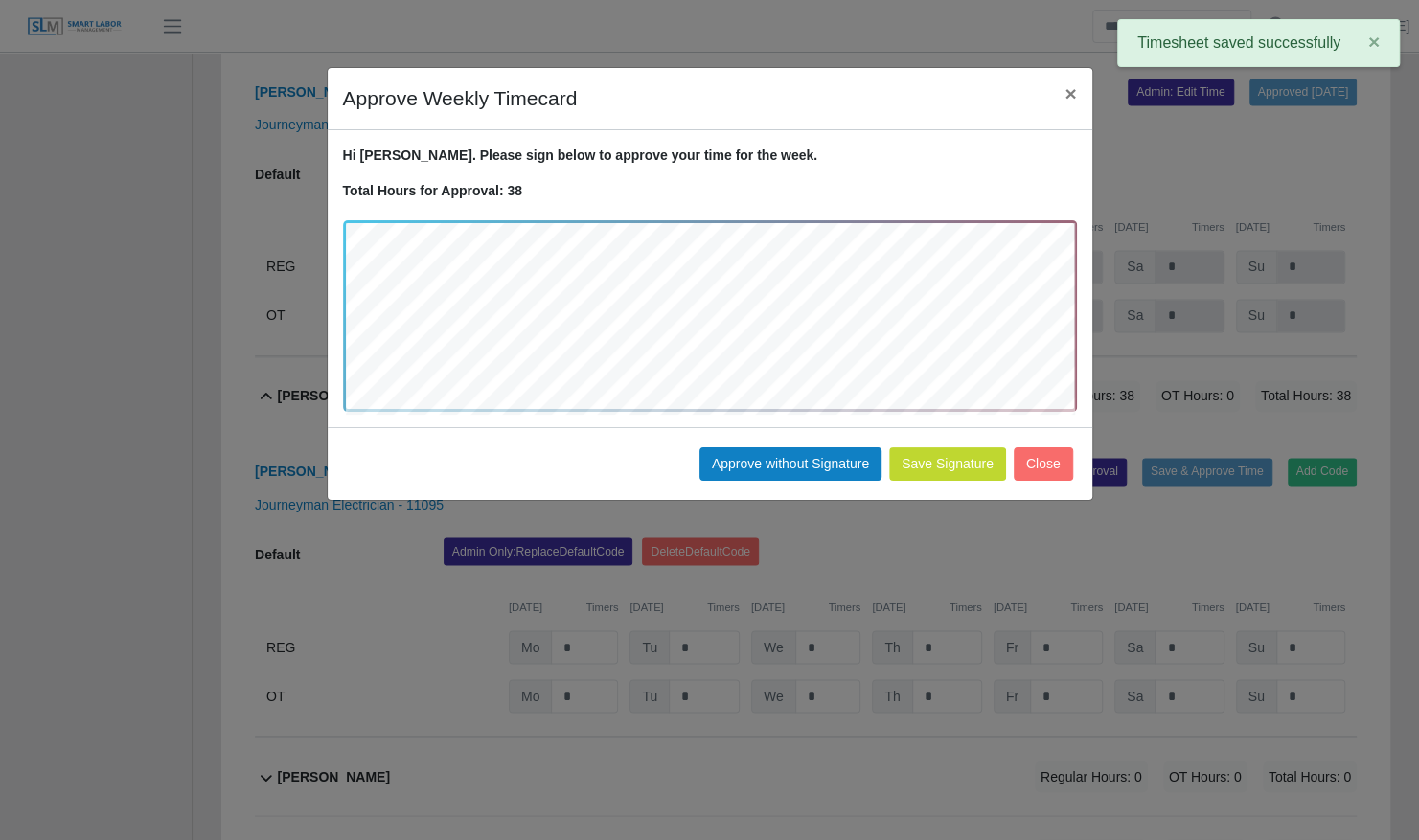
click at [798, 445] on div "Save Signature Approve without Signature Close" at bounding box center [710, 463] width 765 height 73
click at [797, 453] on button "Approve without Signature" at bounding box center [790, 464] width 182 height 33
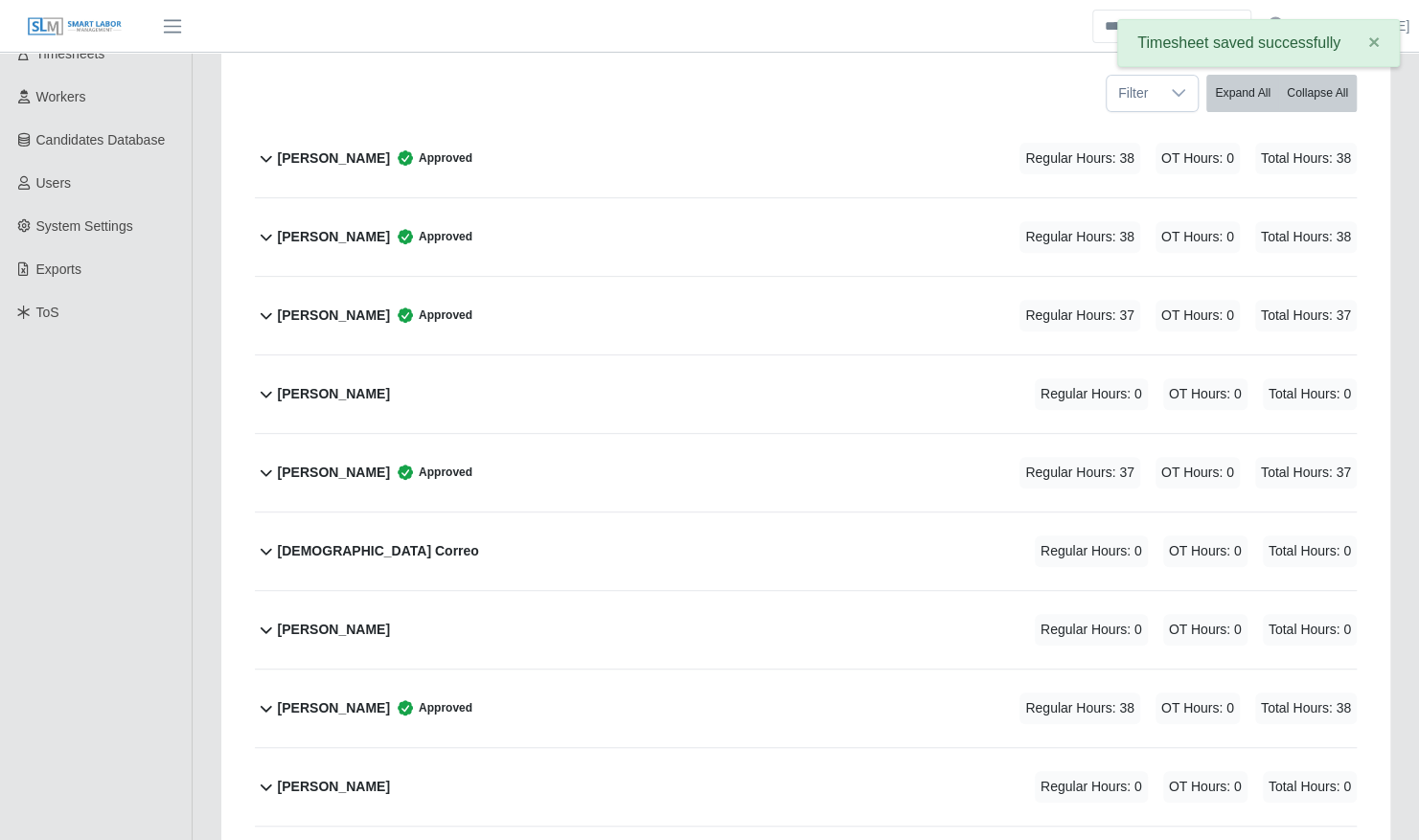
scroll to position [0, 0]
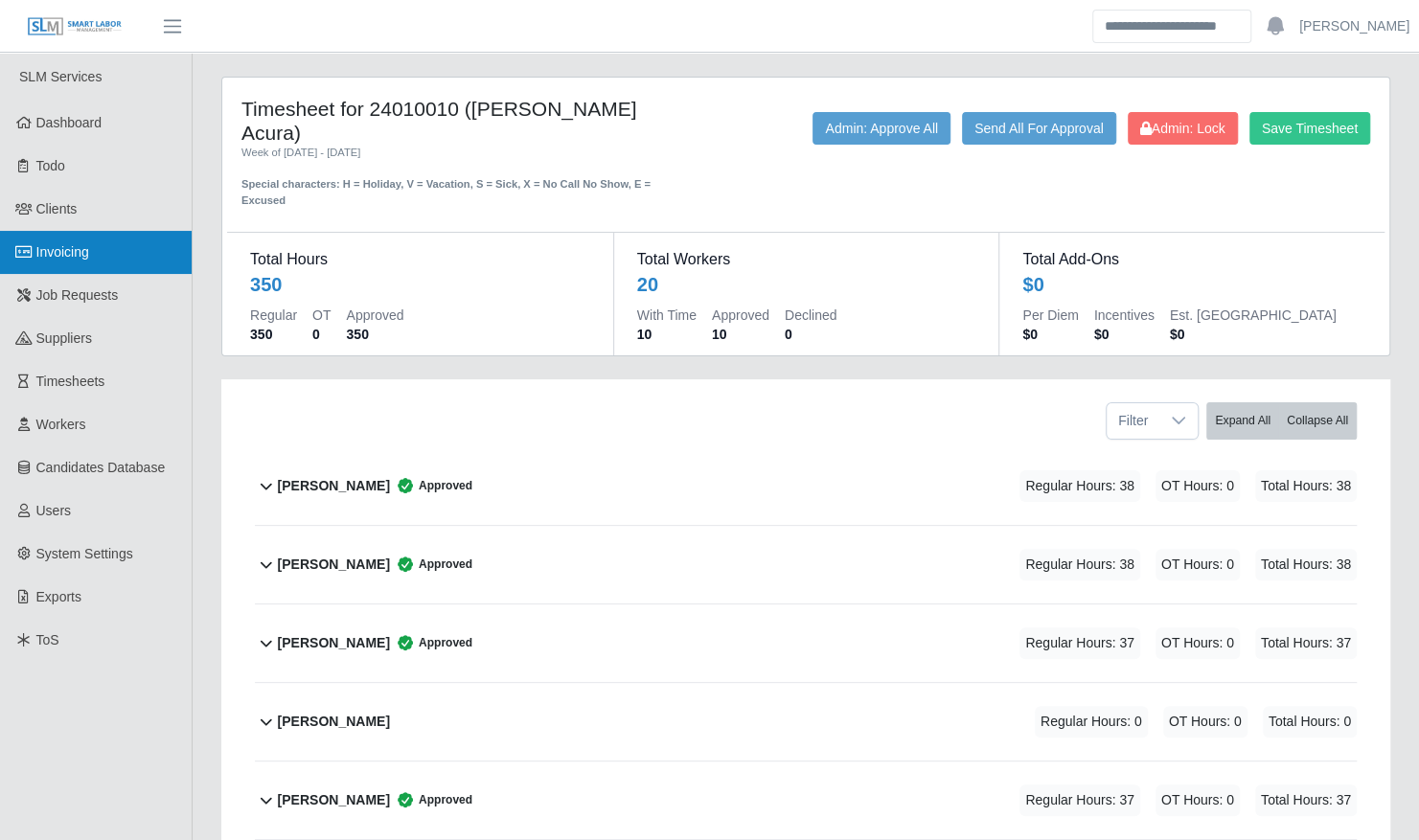
click at [99, 243] on link "Invoicing" at bounding box center [95, 253] width 192 height 43
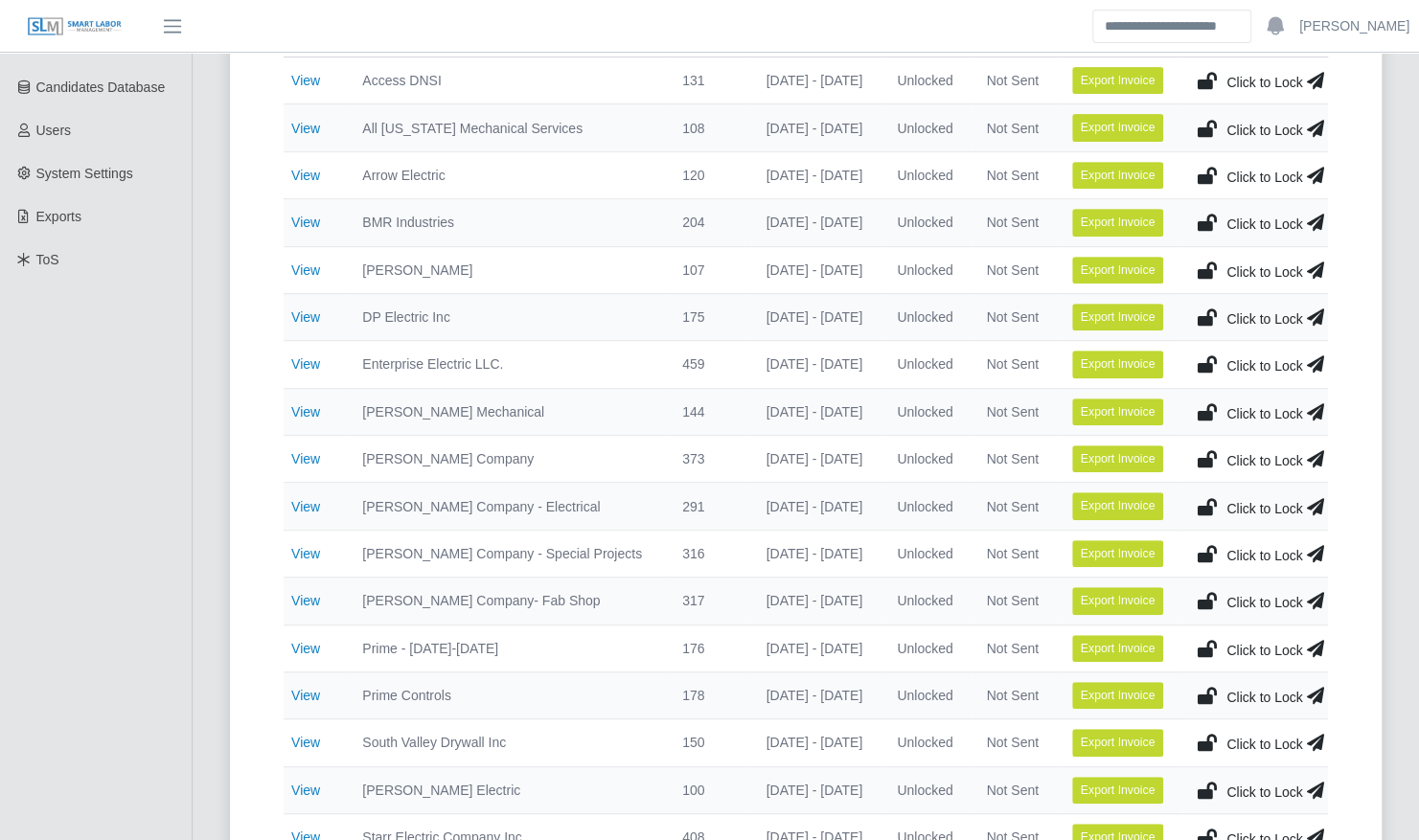
scroll to position [381, 0]
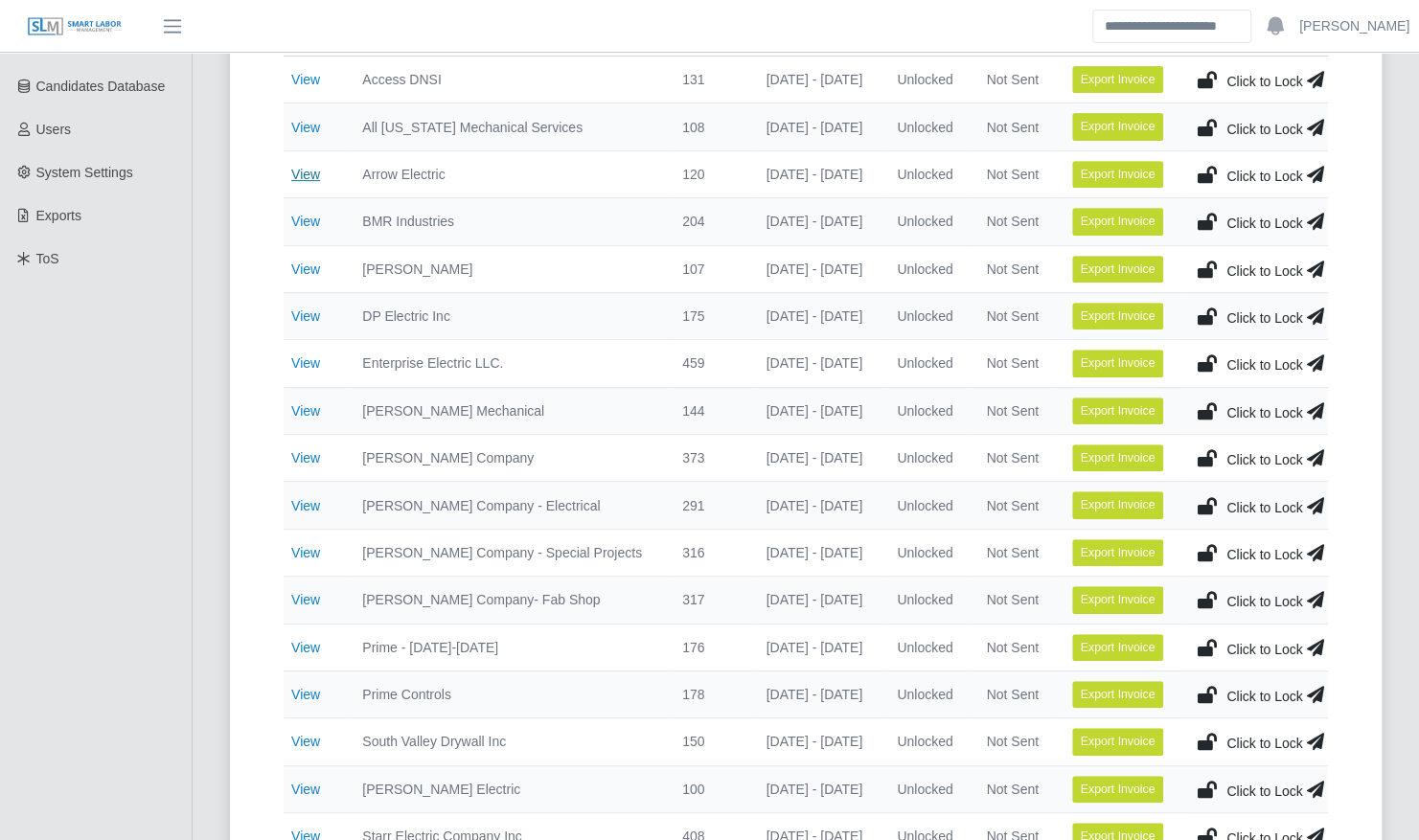
click at [312, 173] on link "View" at bounding box center [305, 174] width 29 height 16
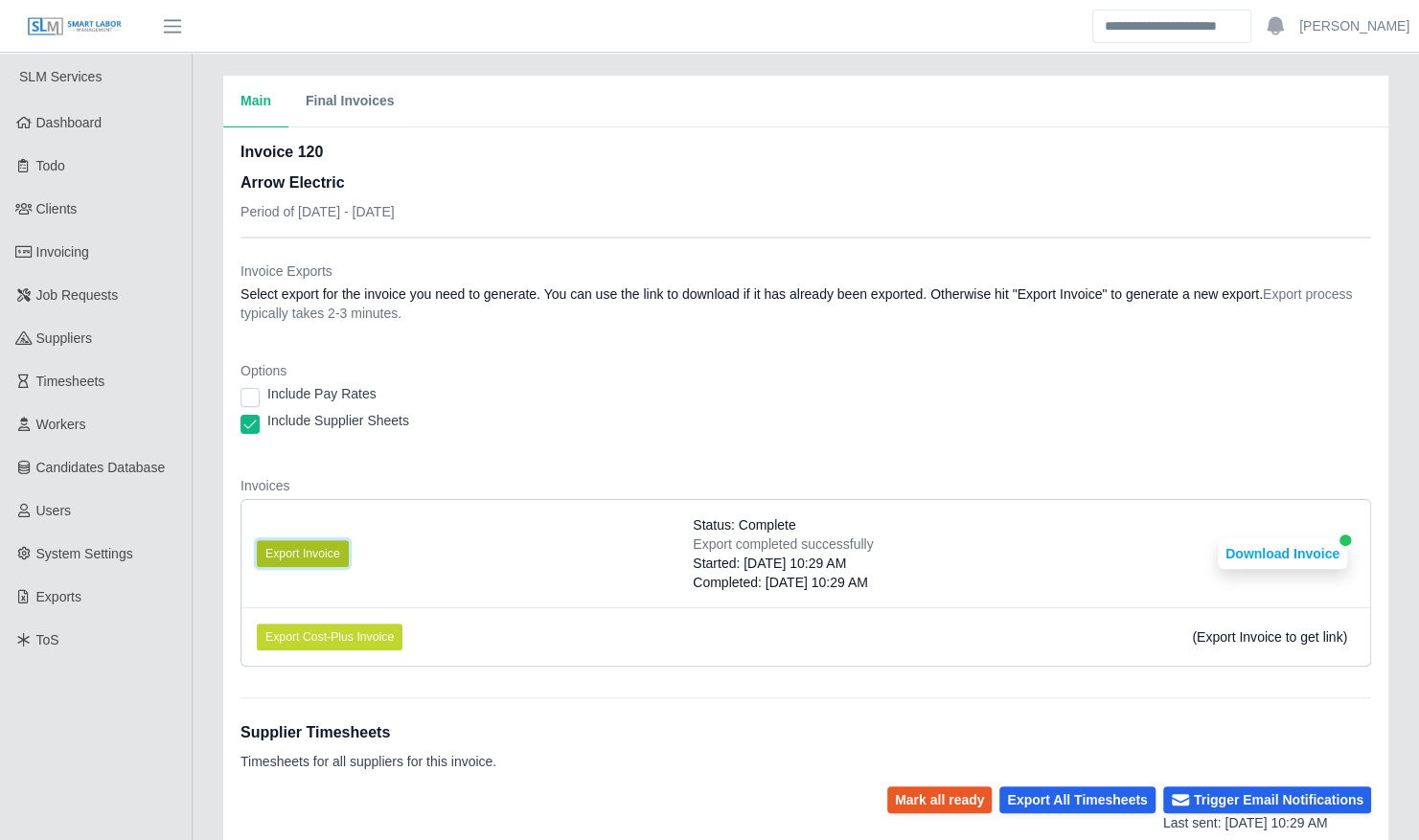
click at [319, 556] on button "Export Invoice" at bounding box center [302, 553] width 92 height 27
